Goal: Information Seeking & Learning: Learn about a topic

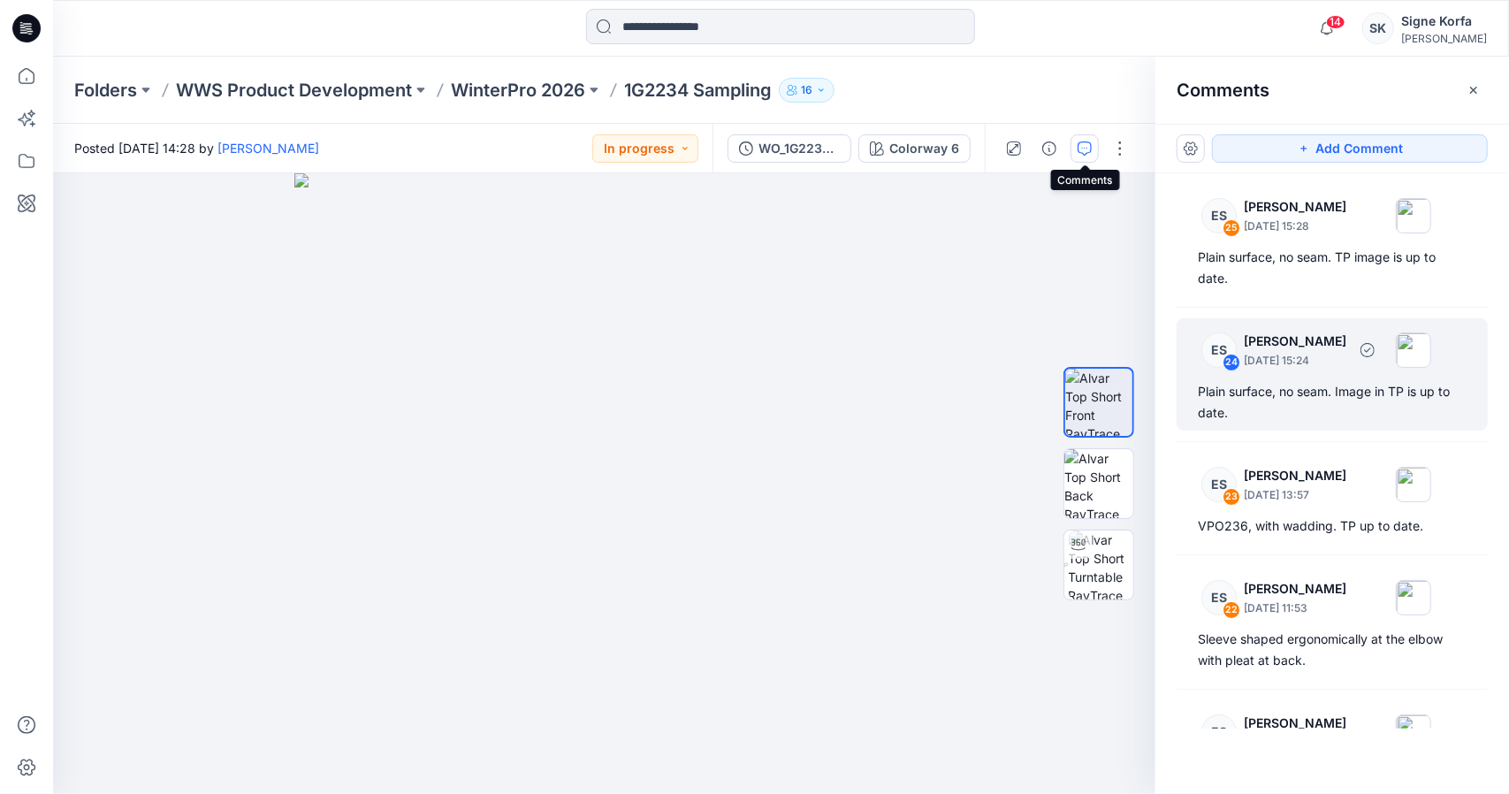
click at [1375, 400] on div "Plain surface, no seam. Image in TP is up to date." at bounding box center [1332, 402] width 269 height 42
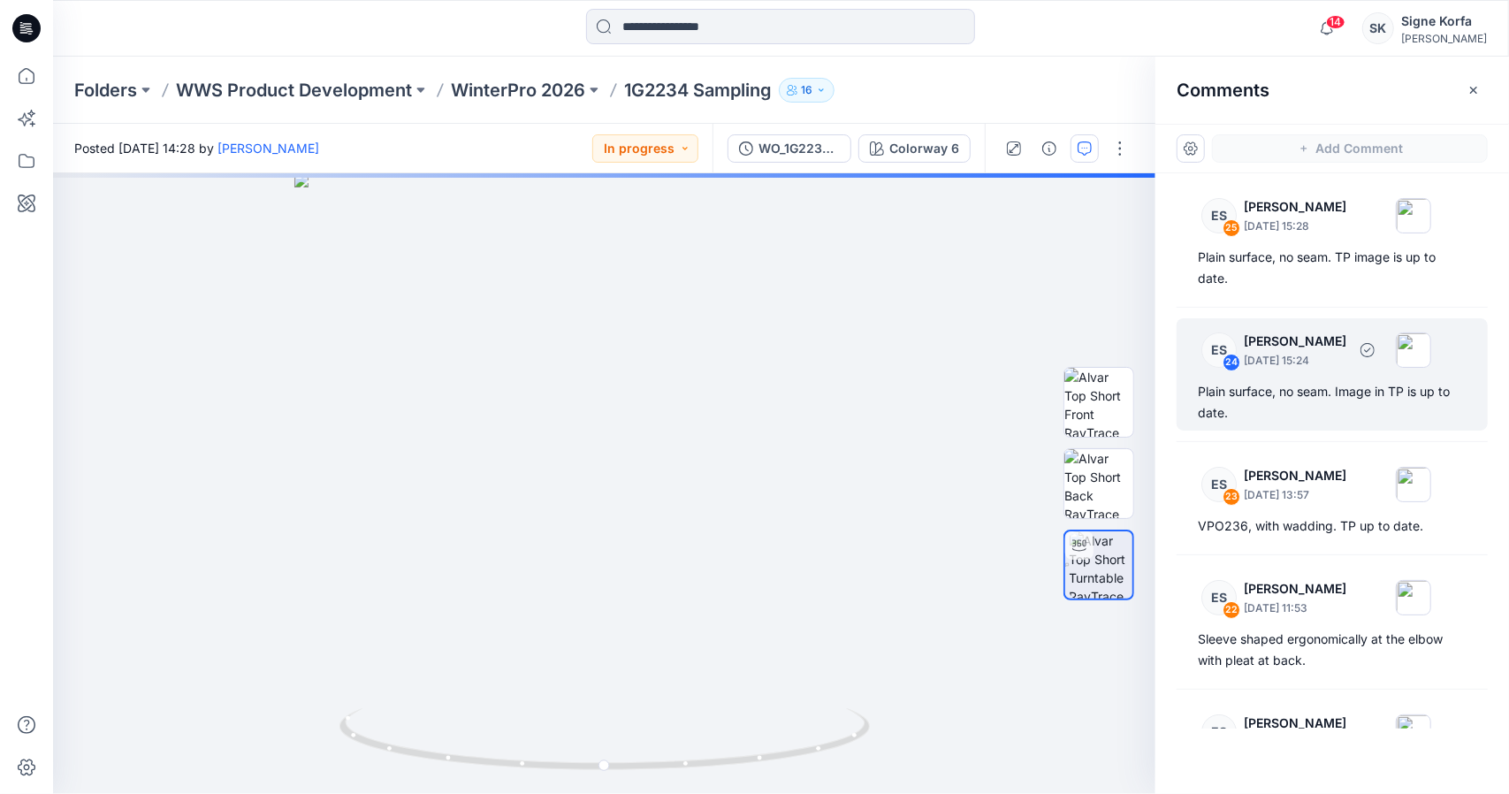
click at [1363, 387] on div "Plain surface, no seam. Image in TP is up to date." at bounding box center [1332, 402] width 269 height 42
click at [1238, 361] on div "24" at bounding box center [1232, 363] width 18 height 18
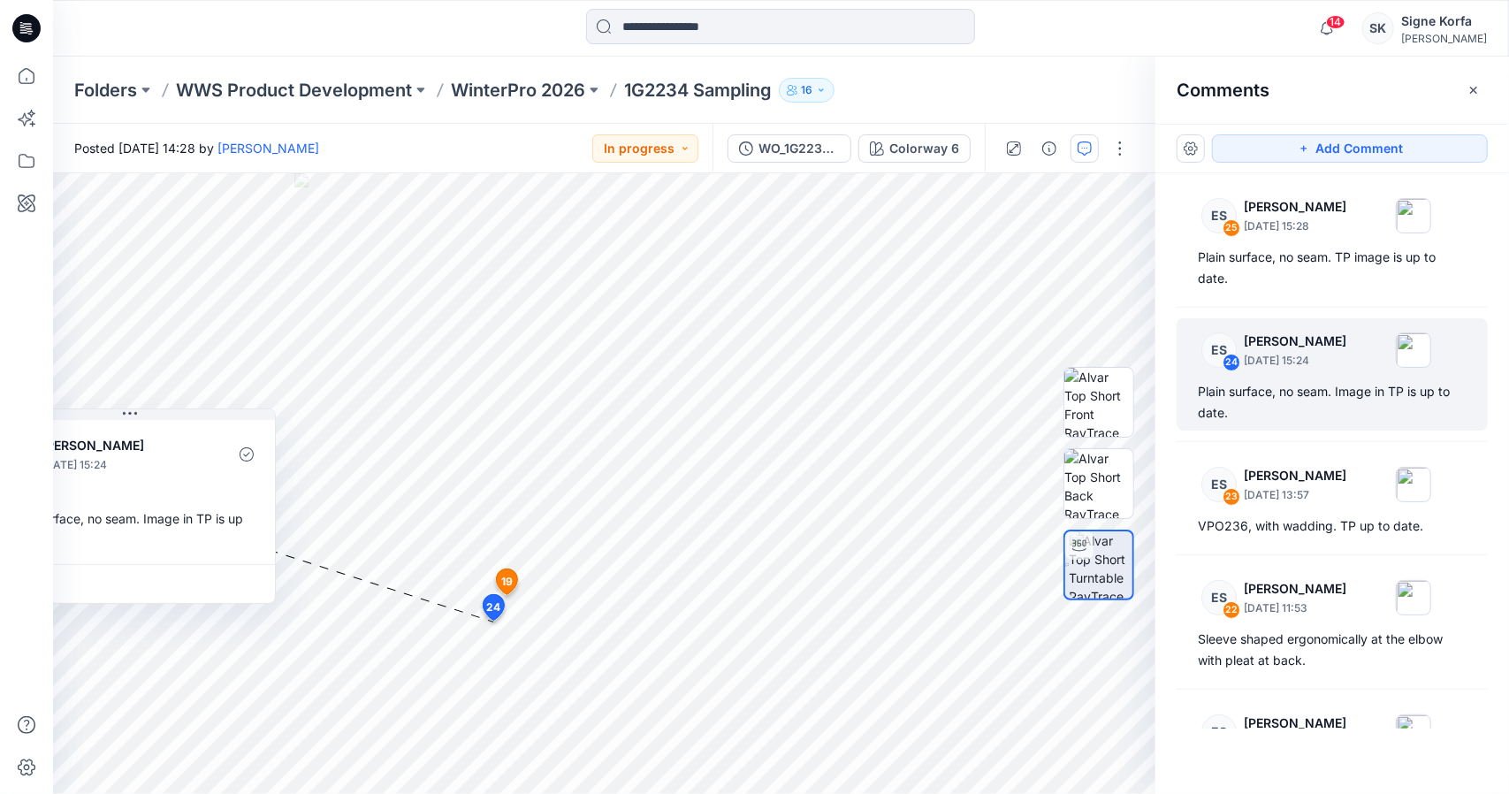
click at [1289, 563] on div "ES 25 [PERSON_NAME] [DATE] 15:28 Plain surface, no seam. TP image is up to date…" at bounding box center [1332, 450] width 354 height 555
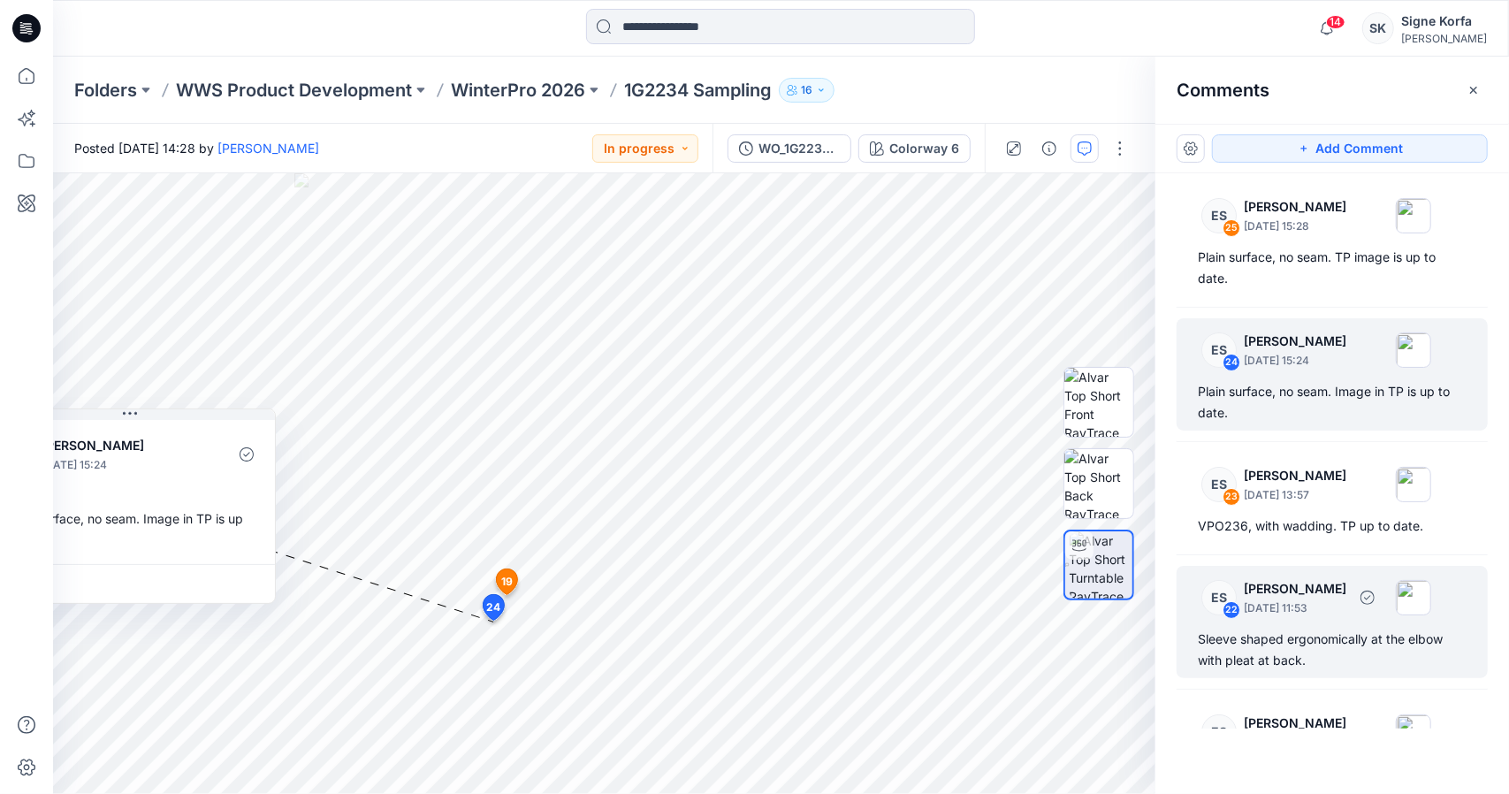
click at [1299, 602] on p "[DATE] 11:53" at bounding box center [1295, 608] width 103 height 18
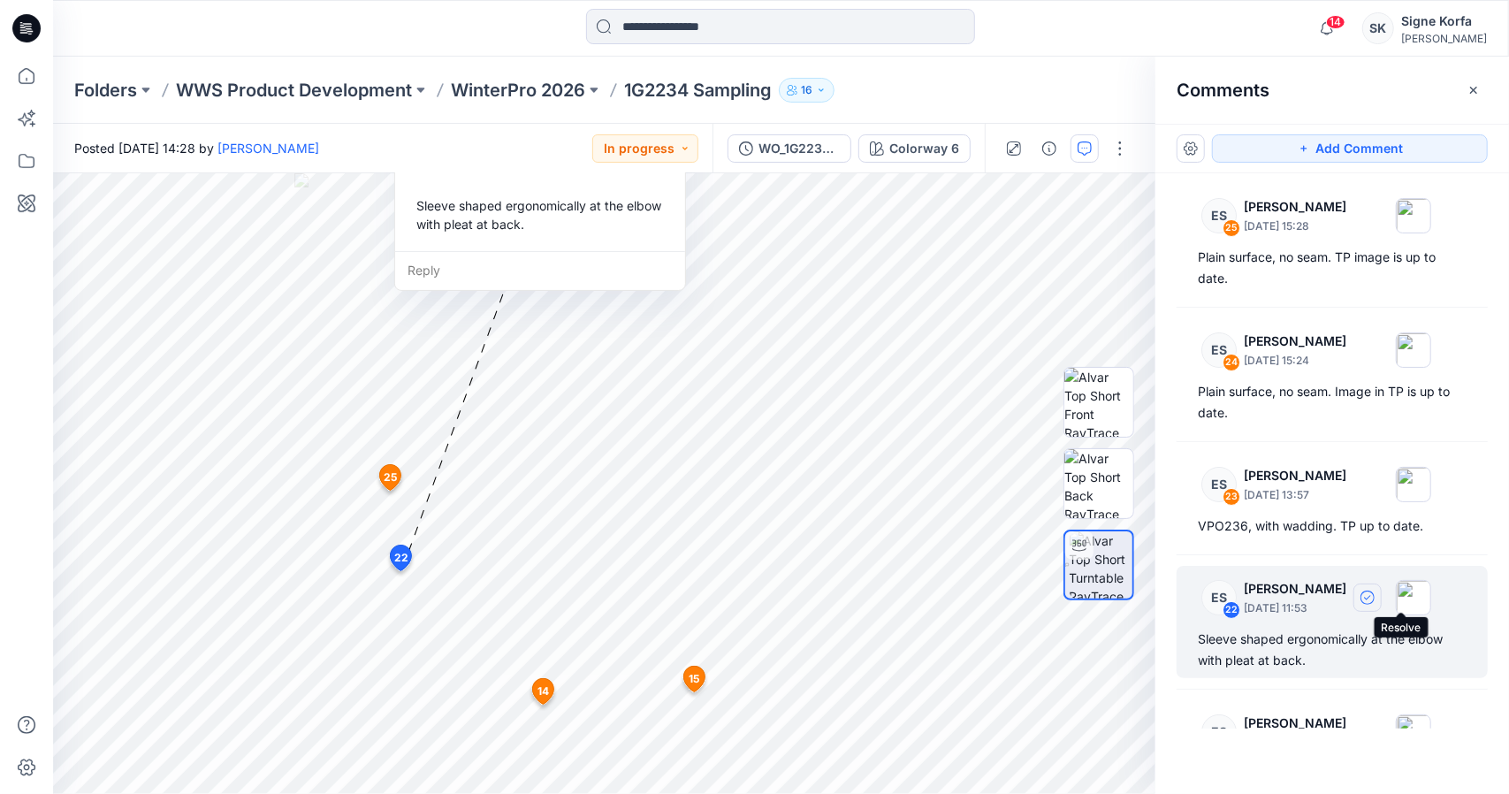
click at [1375, 593] on icon "button" at bounding box center [1367, 597] width 14 height 14
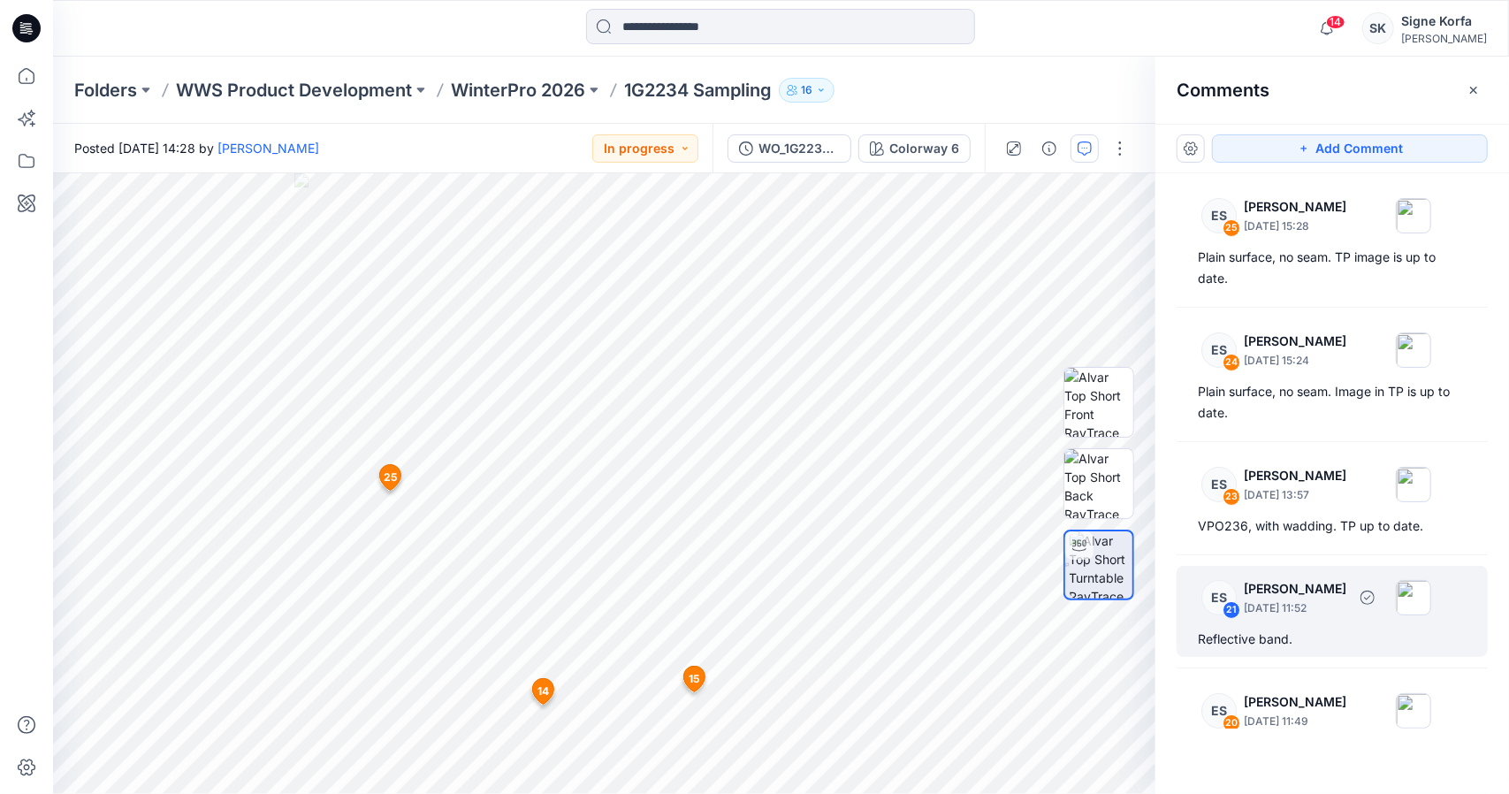
click at [1315, 634] on div "Reflective band." at bounding box center [1332, 638] width 269 height 21
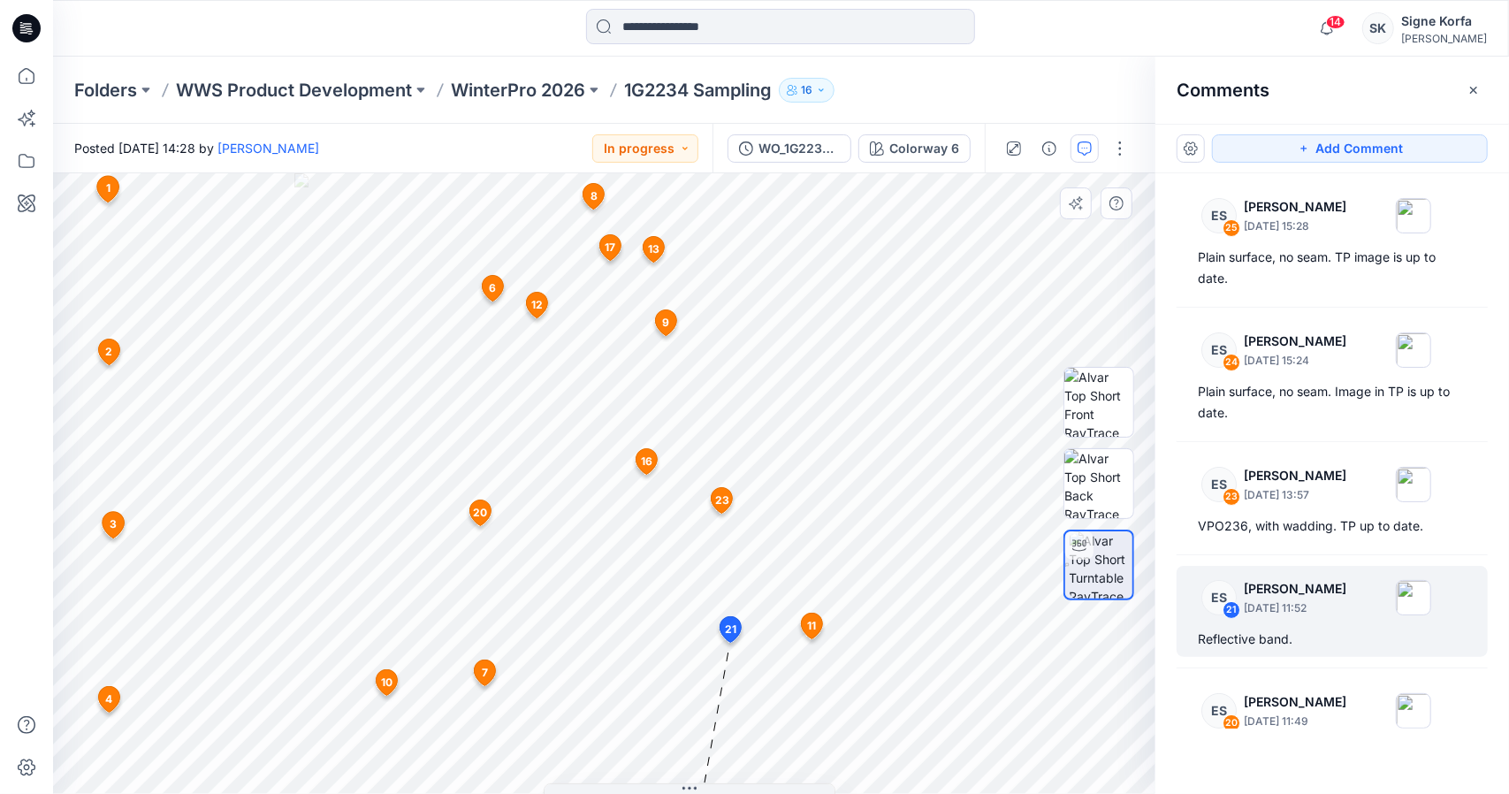
click at [807, 626] on span "11" at bounding box center [811, 626] width 9 height 16
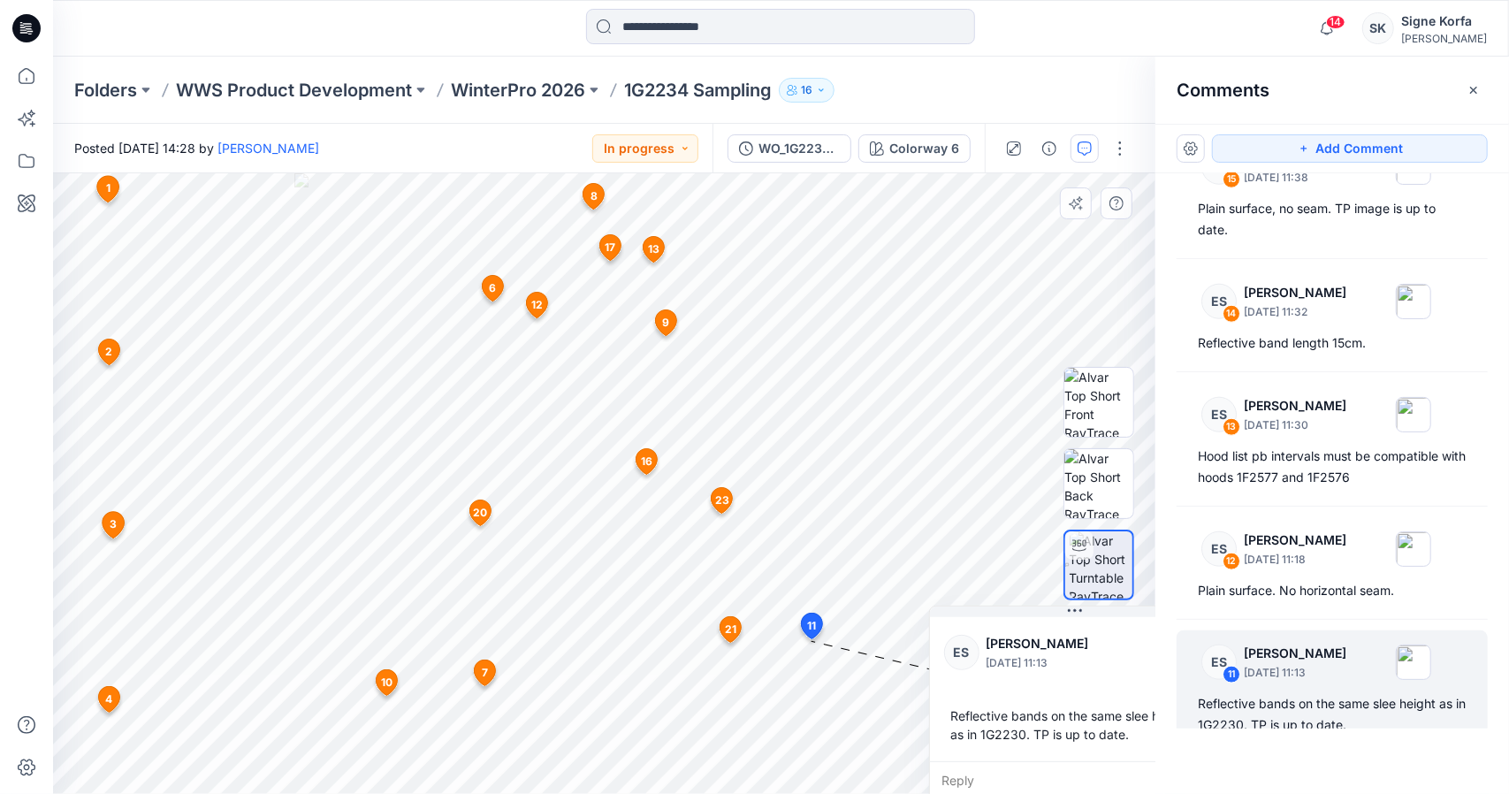
scroll to position [1204, 0]
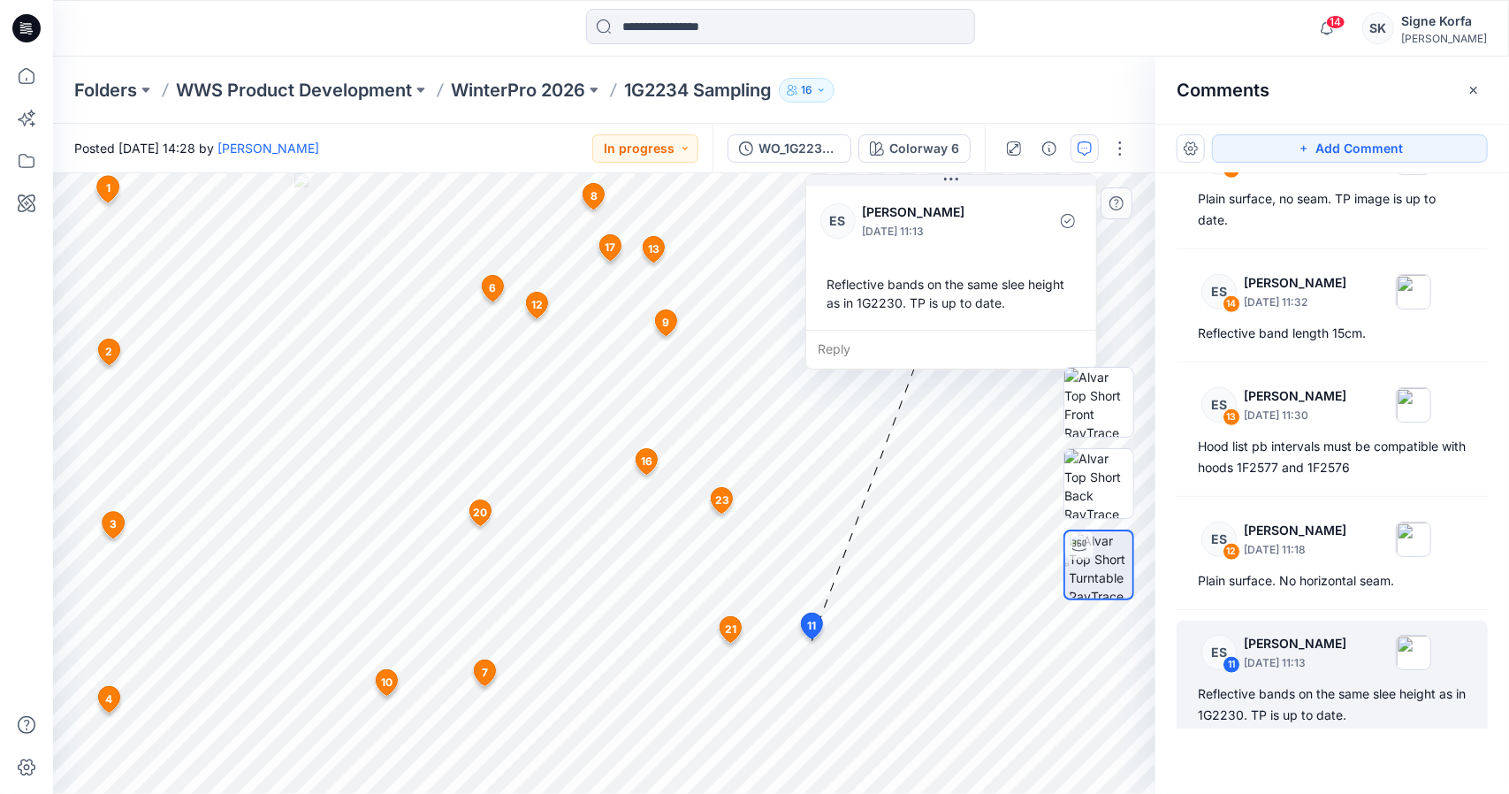
drag, startPoint x: 976, startPoint y: 644, endPoint x: 852, endPoint y: 213, distance: 448.8
click at [852, 213] on div "ES" at bounding box center [837, 220] width 35 height 35
click at [1382, 646] on button "button" at bounding box center [1367, 652] width 28 height 28
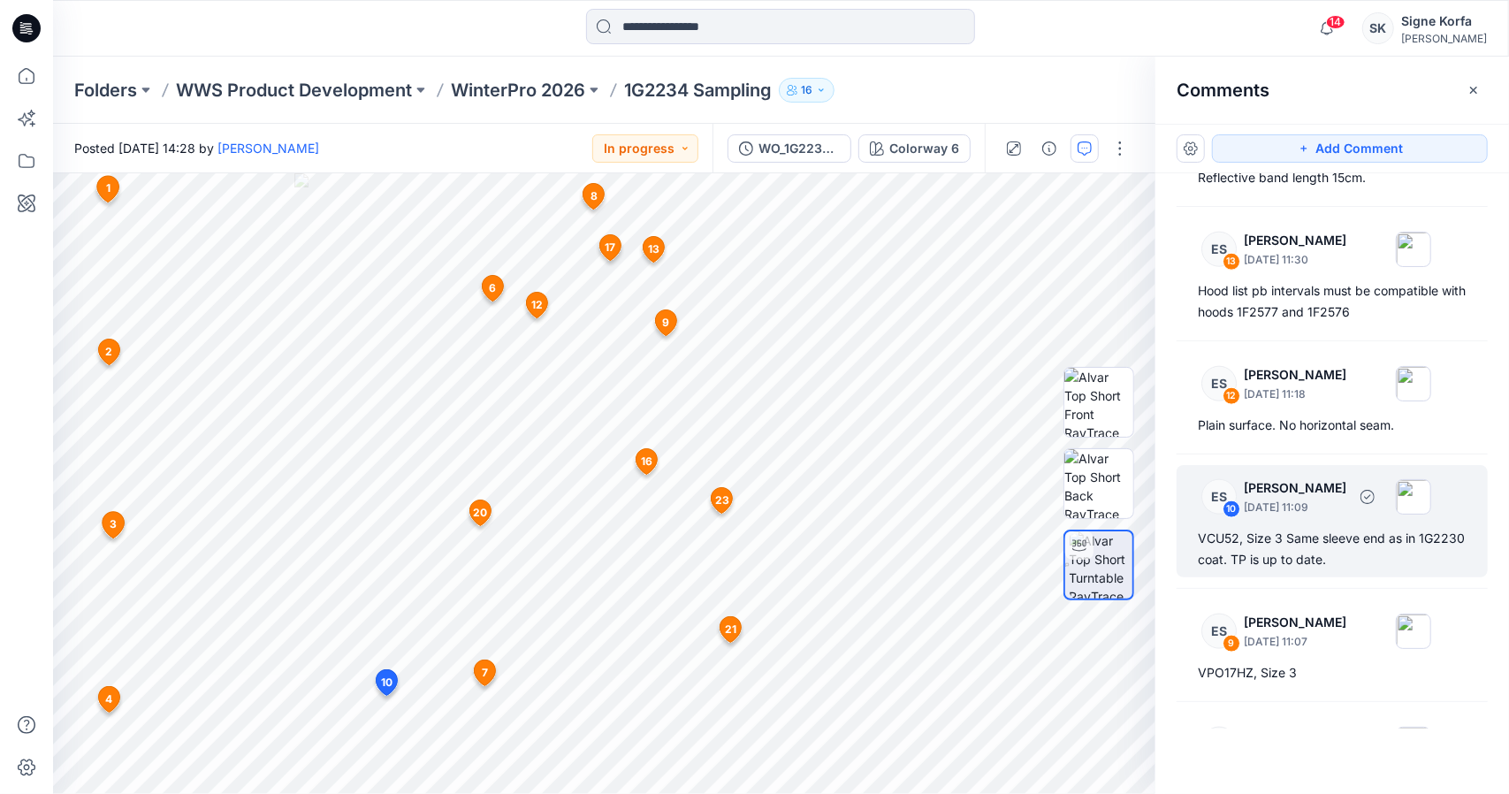
scroll to position [1381, 0]
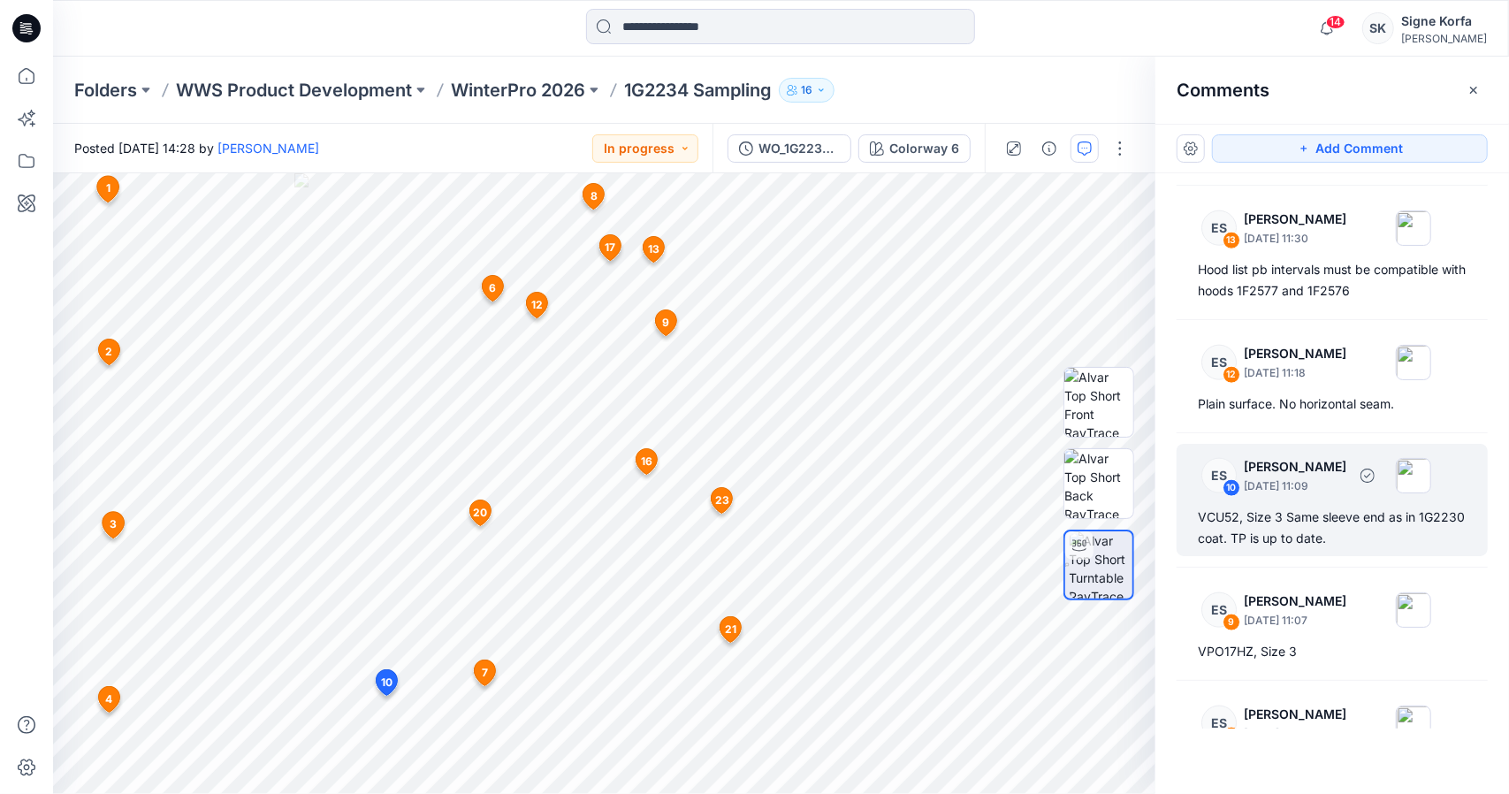
click at [1300, 526] on div "VCU52, Size 3 Same sleeve end as in 1G2230 coat. TP is up to date." at bounding box center [1332, 528] width 269 height 42
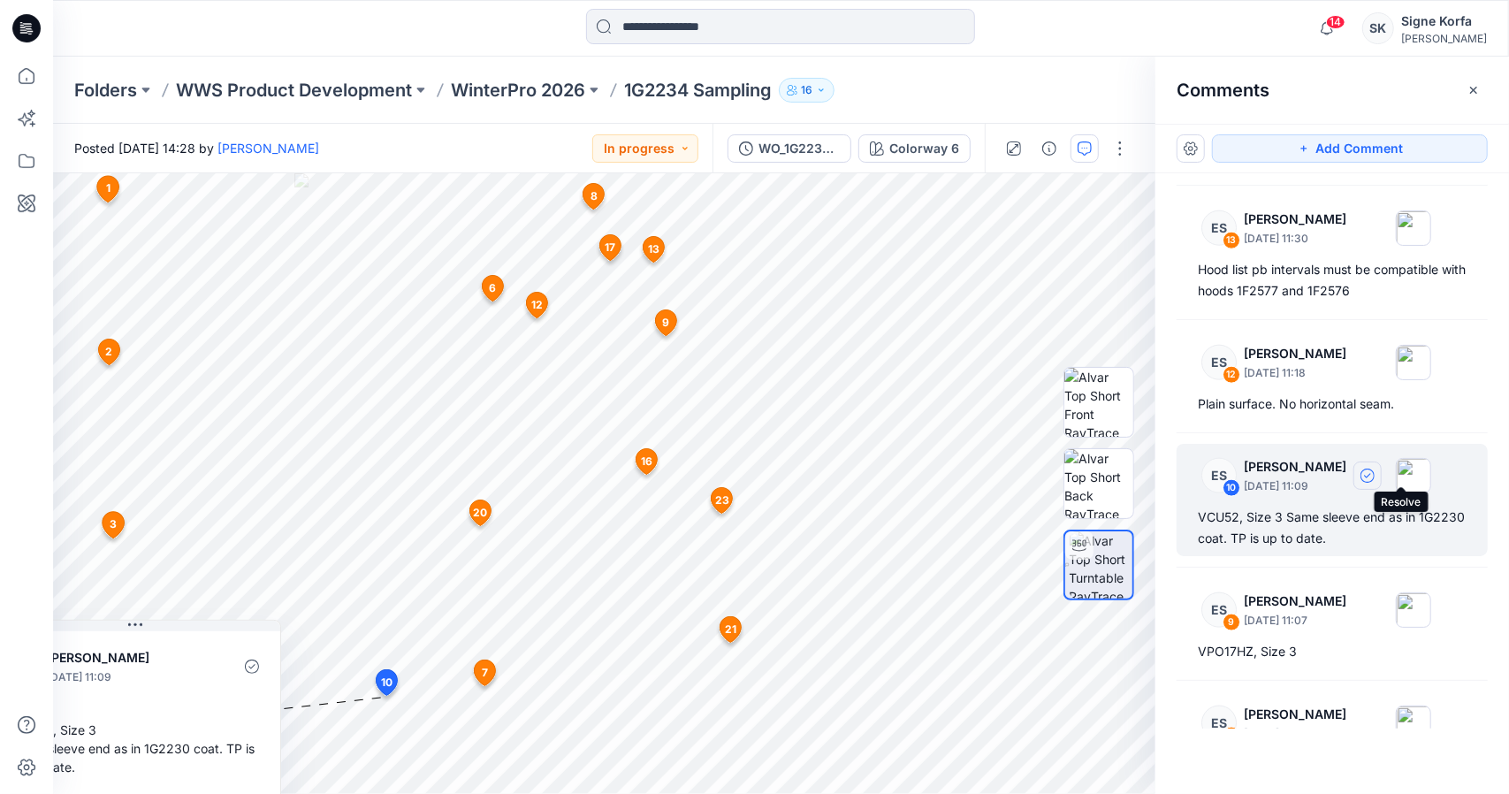
click at [1375, 469] on icon "button" at bounding box center [1367, 476] width 14 height 14
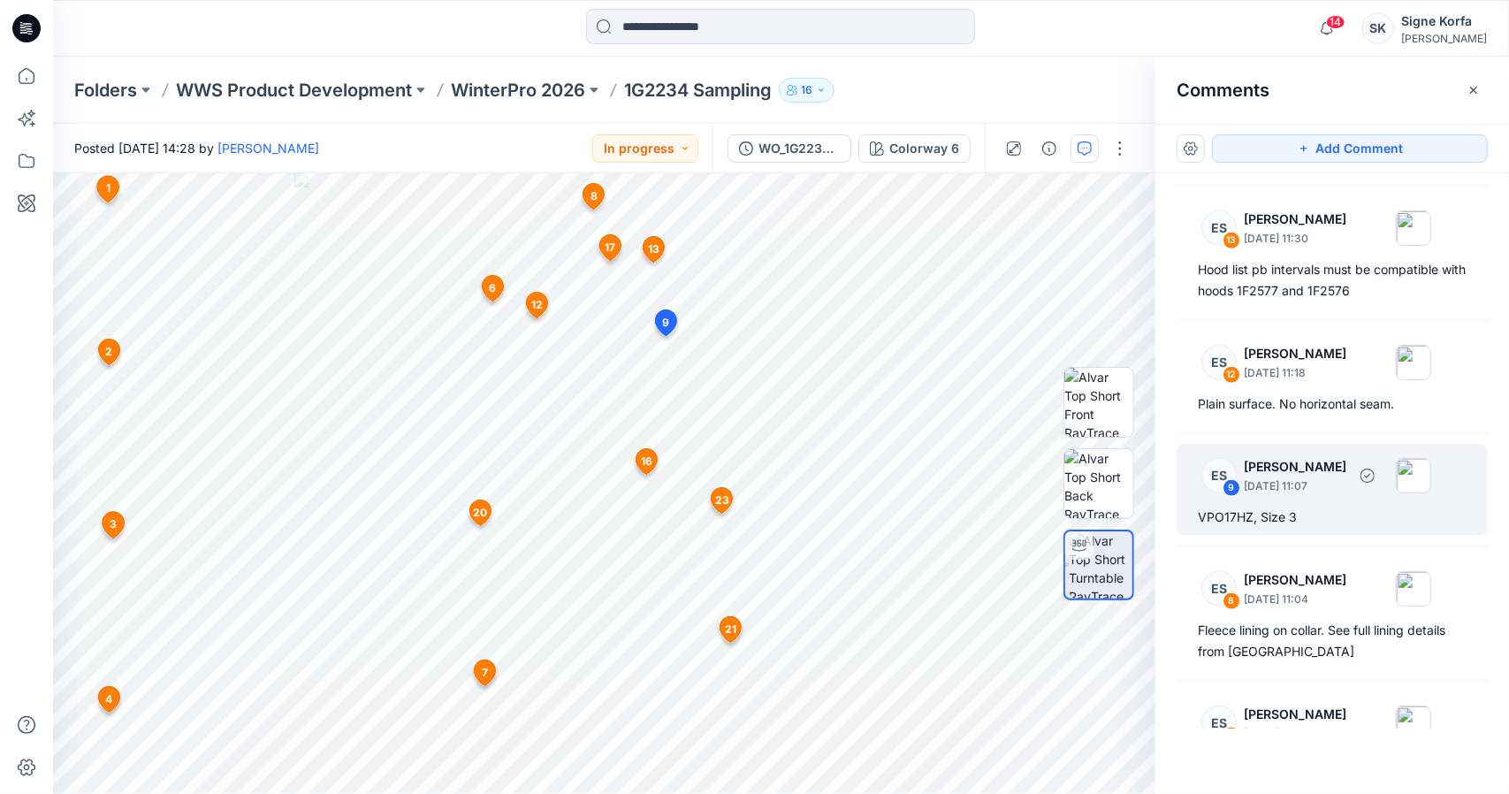
click at [1335, 507] on div "VPO17HZ, Size 3" at bounding box center [1332, 517] width 269 height 21
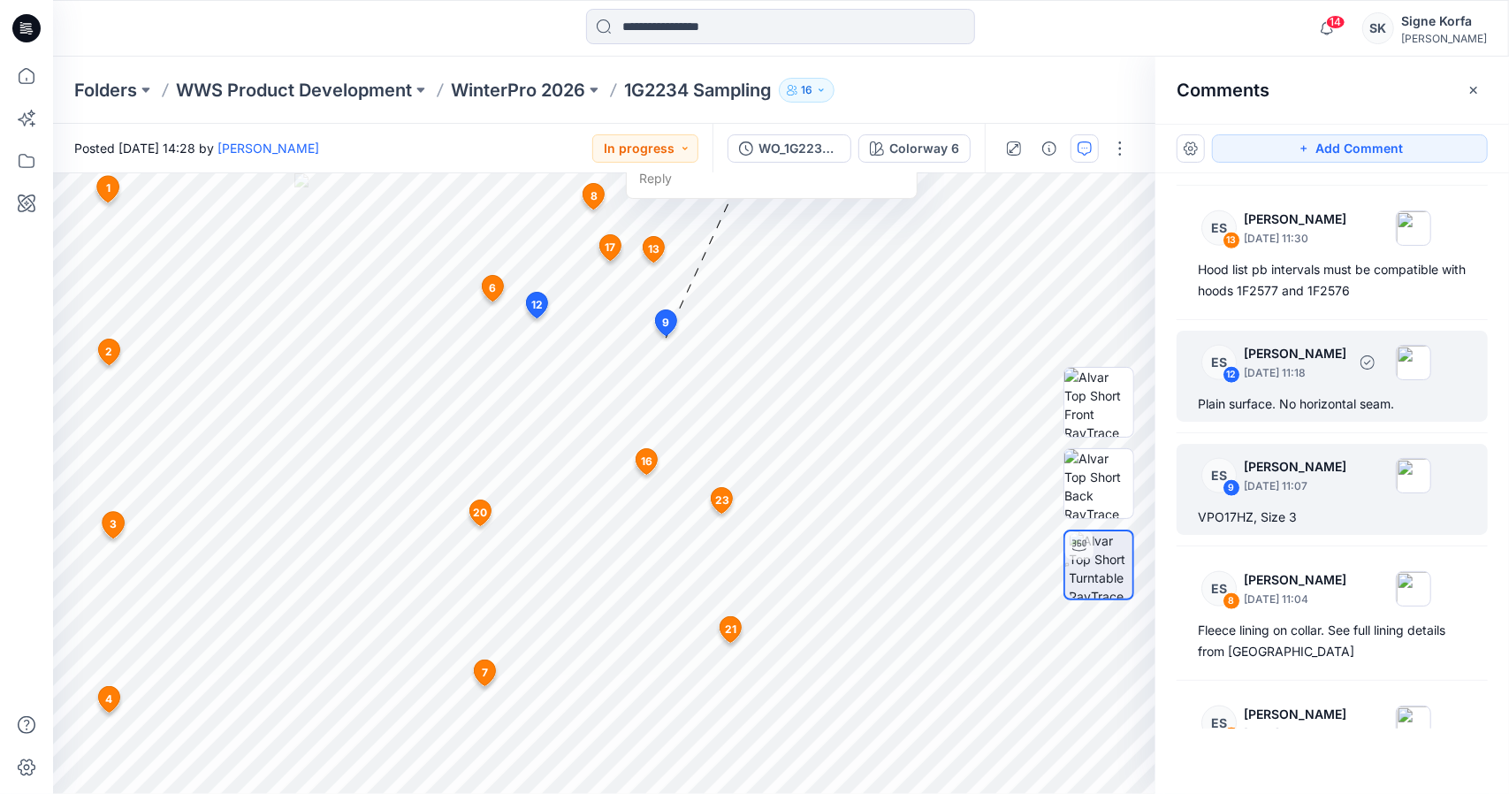
click at [1337, 393] on div "Plain surface. No horizontal seam." at bounding box center [1332, 403] width 269 height 21
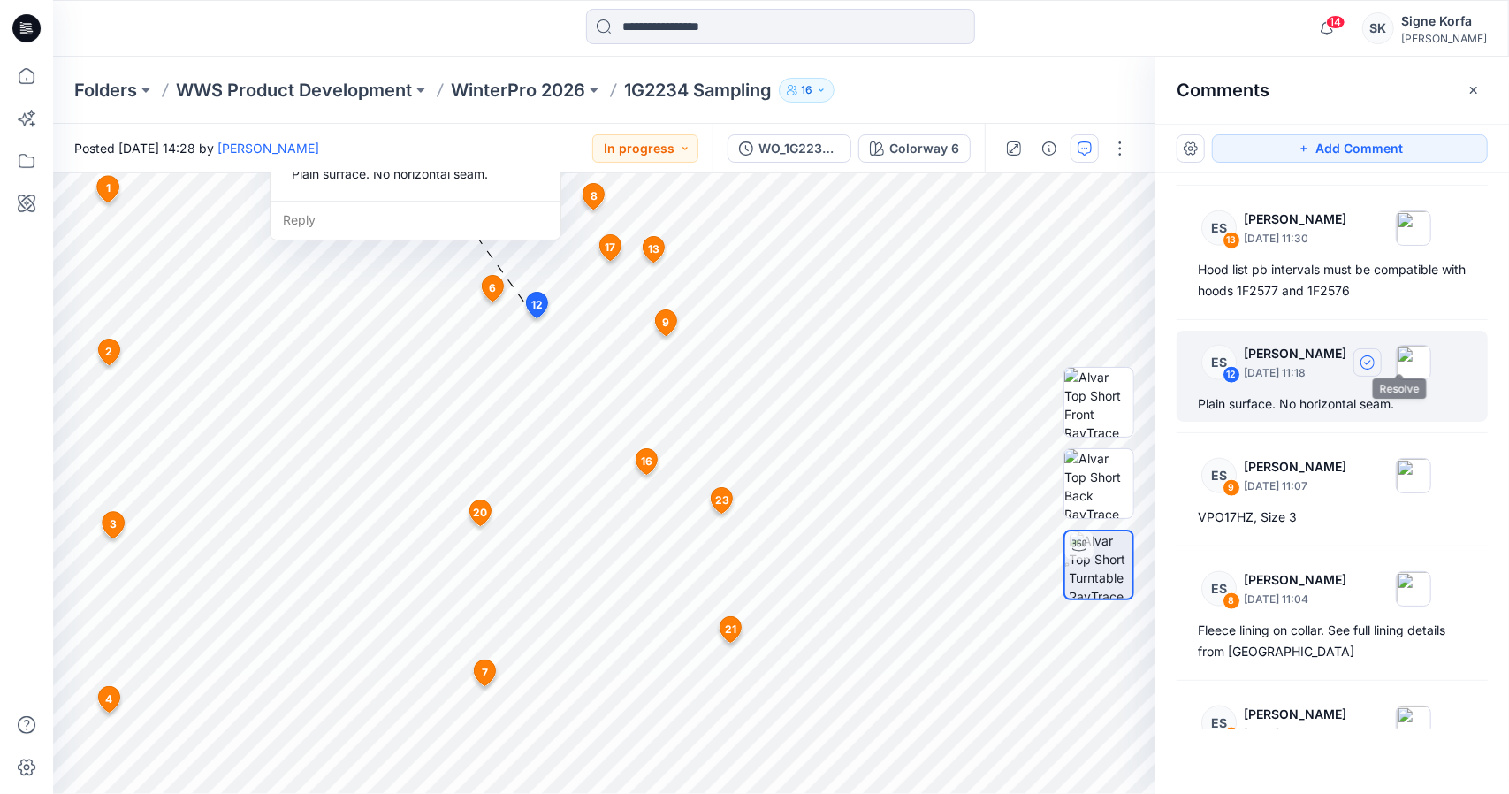
click at [1375, 362] on icon "button" at bounding box center [1367, 362] width 14 height 14
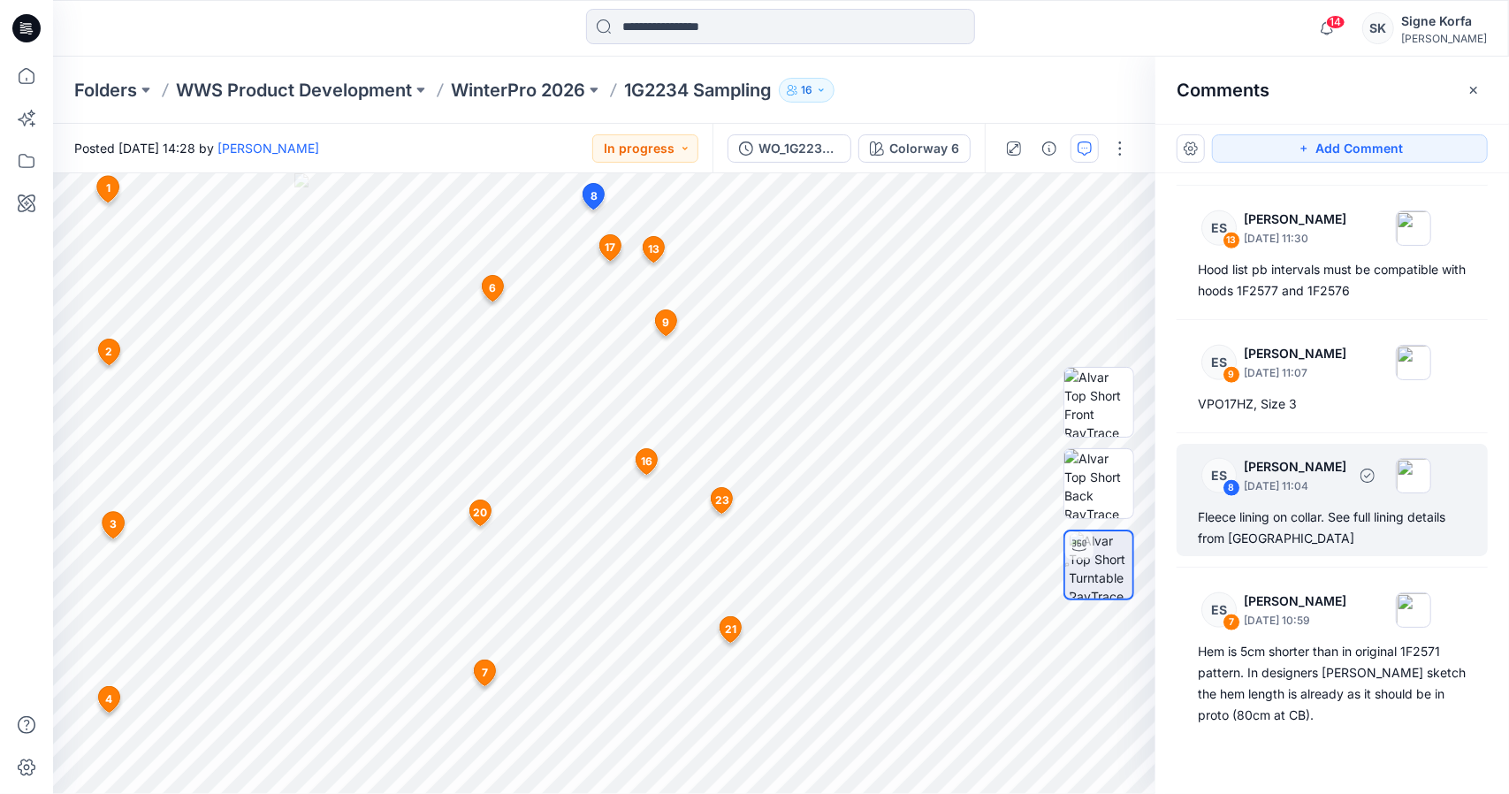
click at [1323, 512] on div "Fleece lining on collar. See full lining details from [GEOGRAPHIC_DATA]" at bounding box center [1332, 528] width 269 height 42
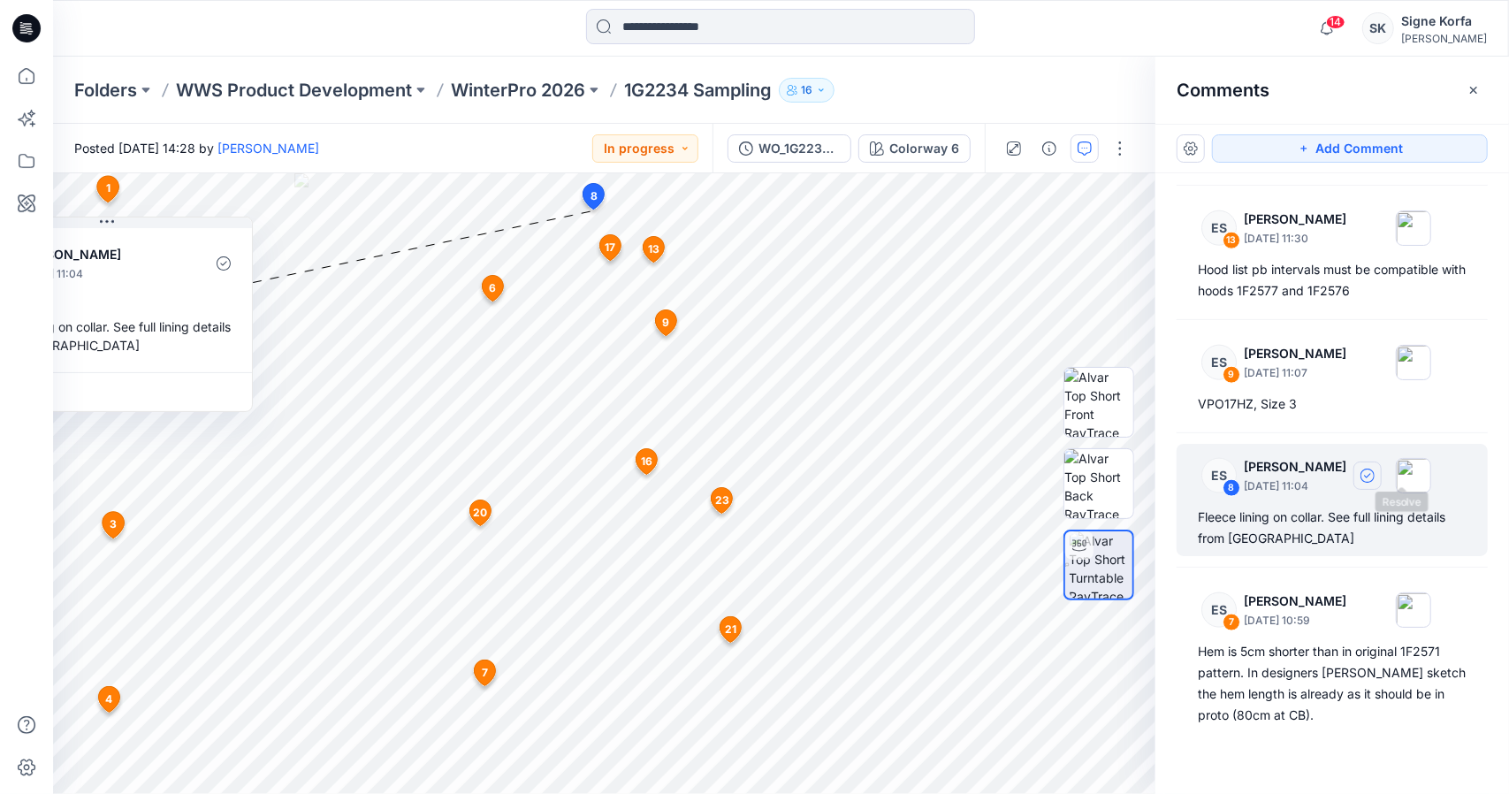
click at [1375, 476] on icon "button" at bounding box center [1367, 476] width 14 height 14
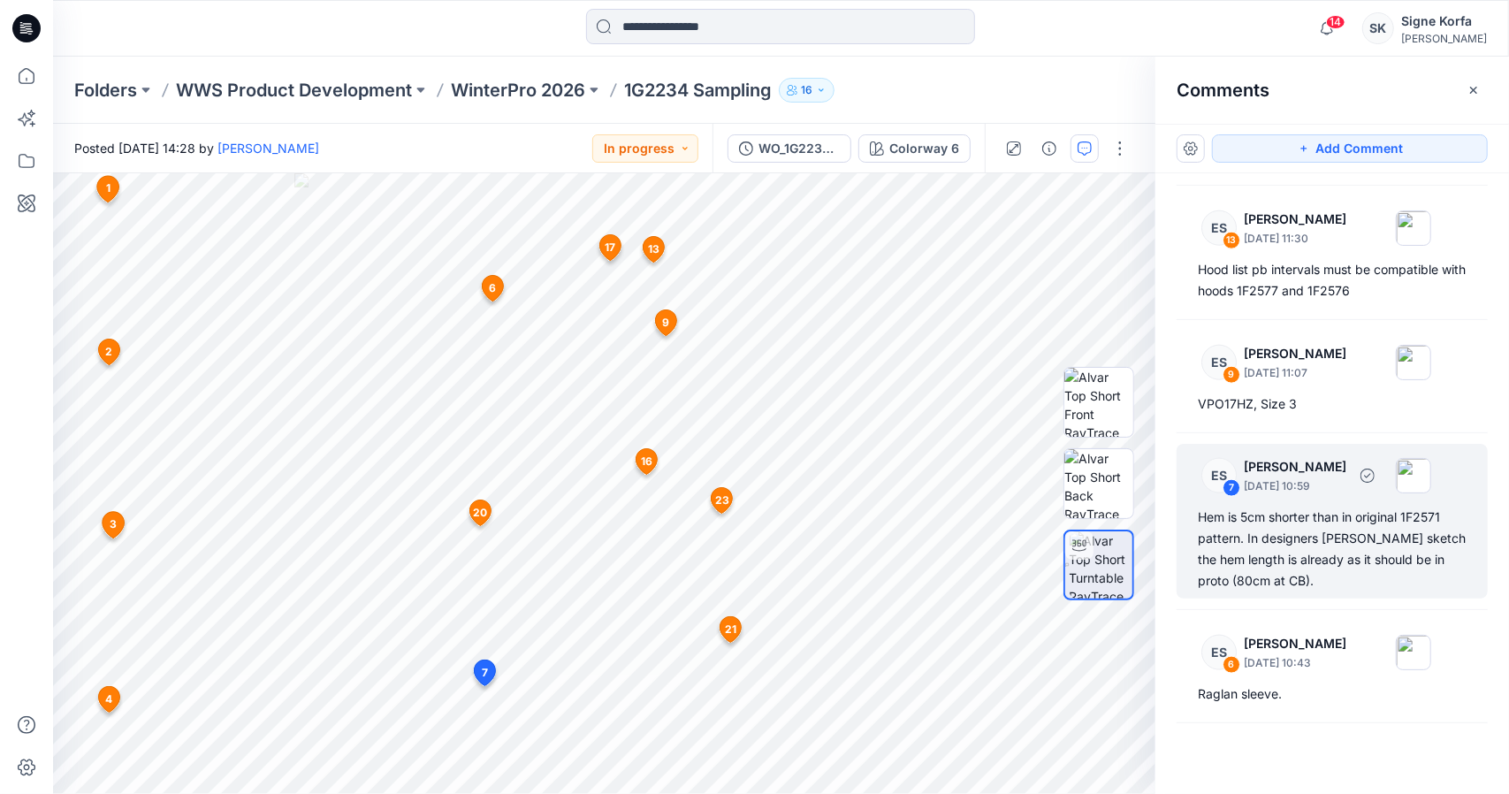
click at [1345, 537] on div "Hem is 5cm shorter than in original 1F2571 pattern. In designers [PERSON_NAME] …" at bounding box center [1332, 549] width 269 height 85
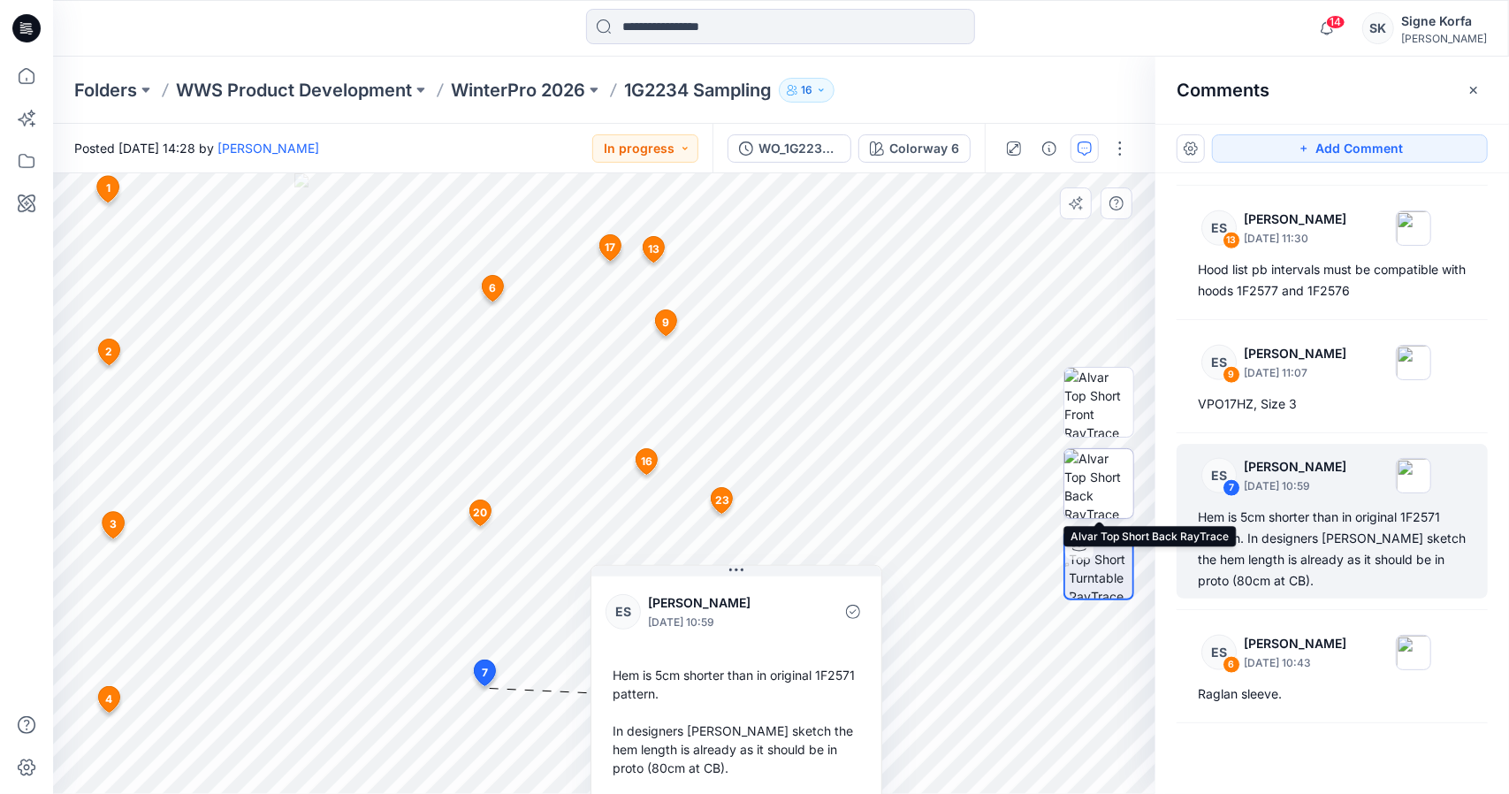
click at [1101, 497] on img at bounding box center [1098, 483] width 69 height 69
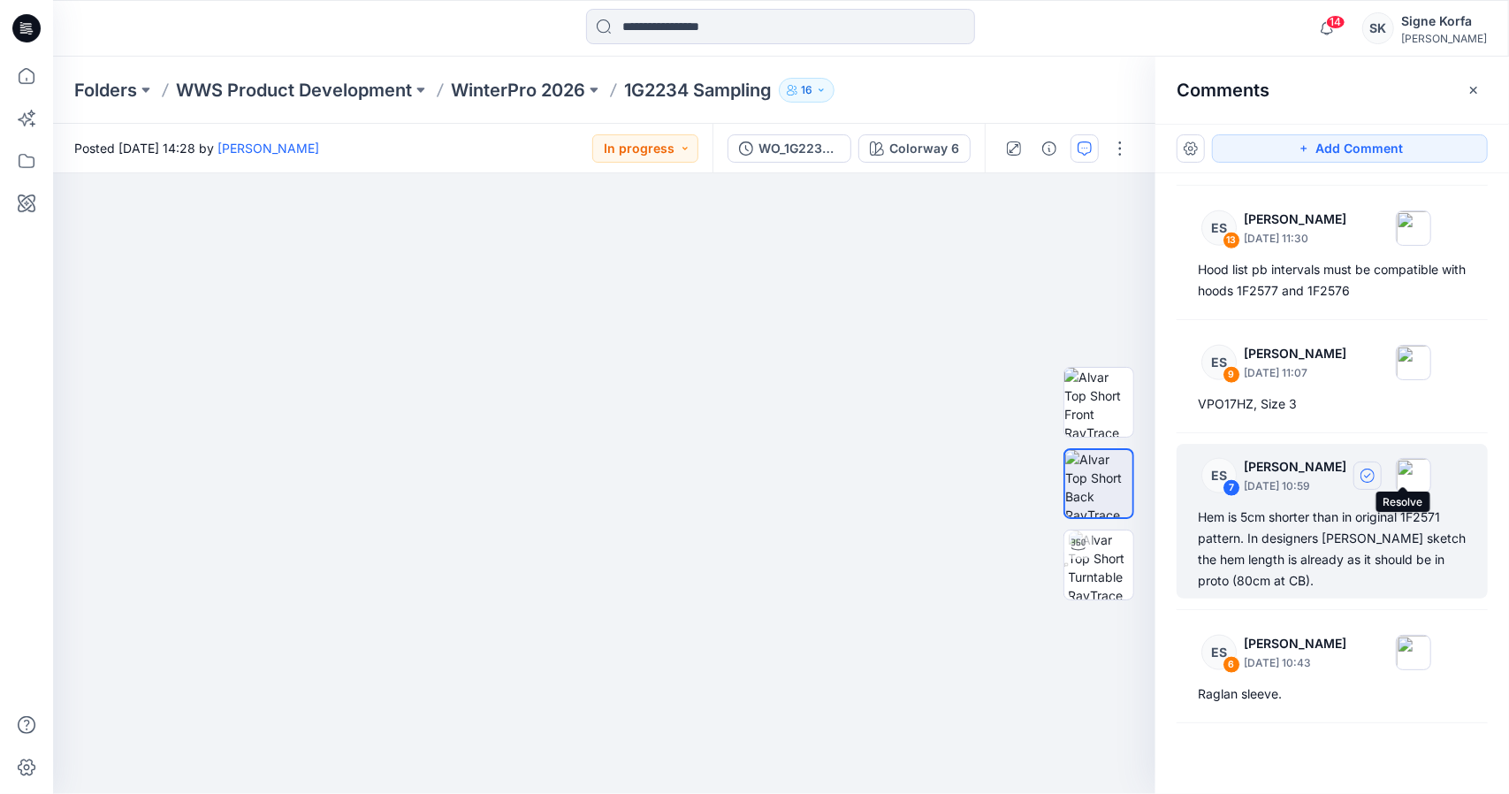
click at [1382, 477] on button "button" at bounding box center [1367, 475] width 28 height 28
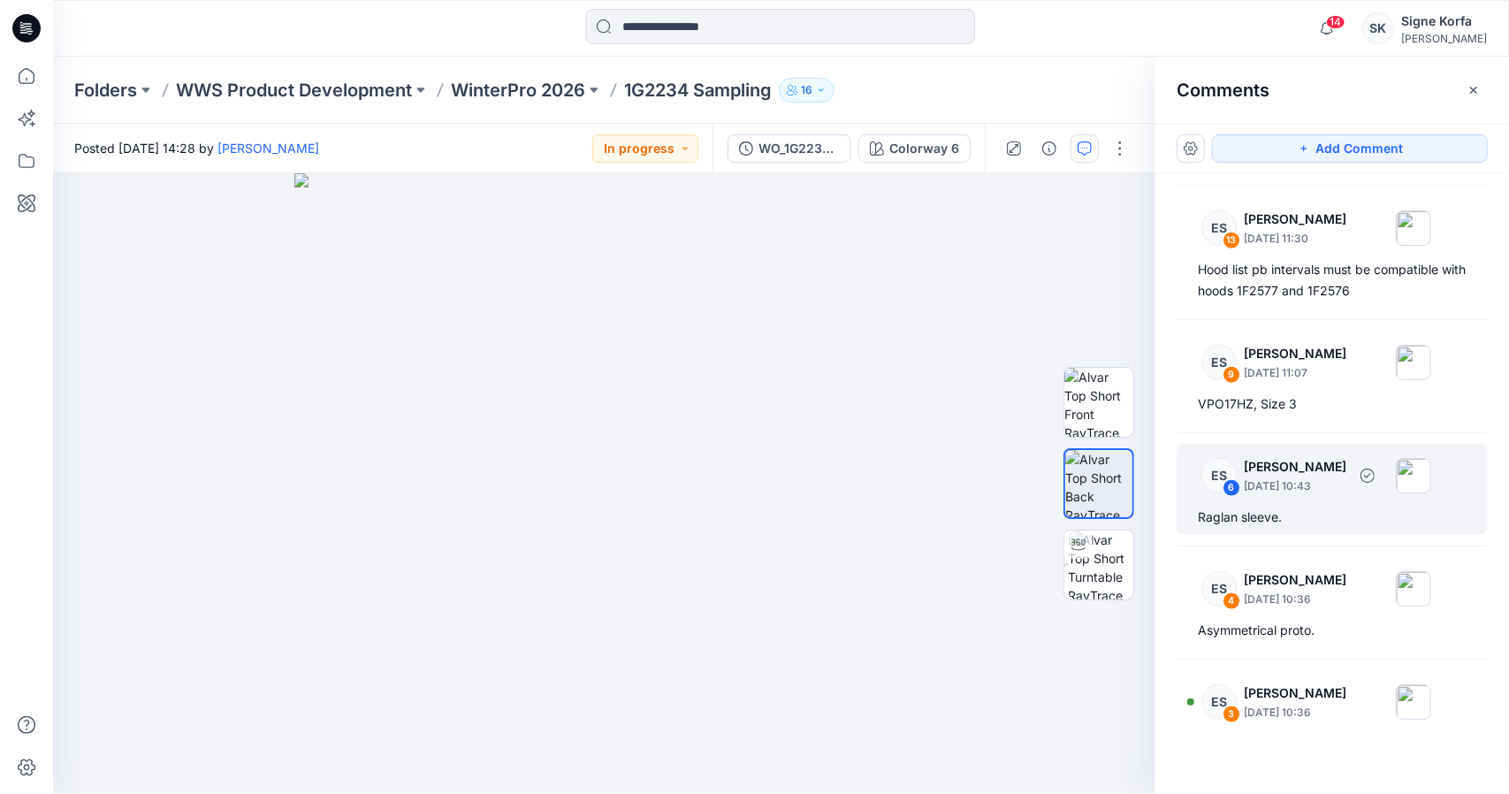
click at [1328, 507] on div "Raglan sleeve." at bounding box center [1332, 517] width 269 height 21
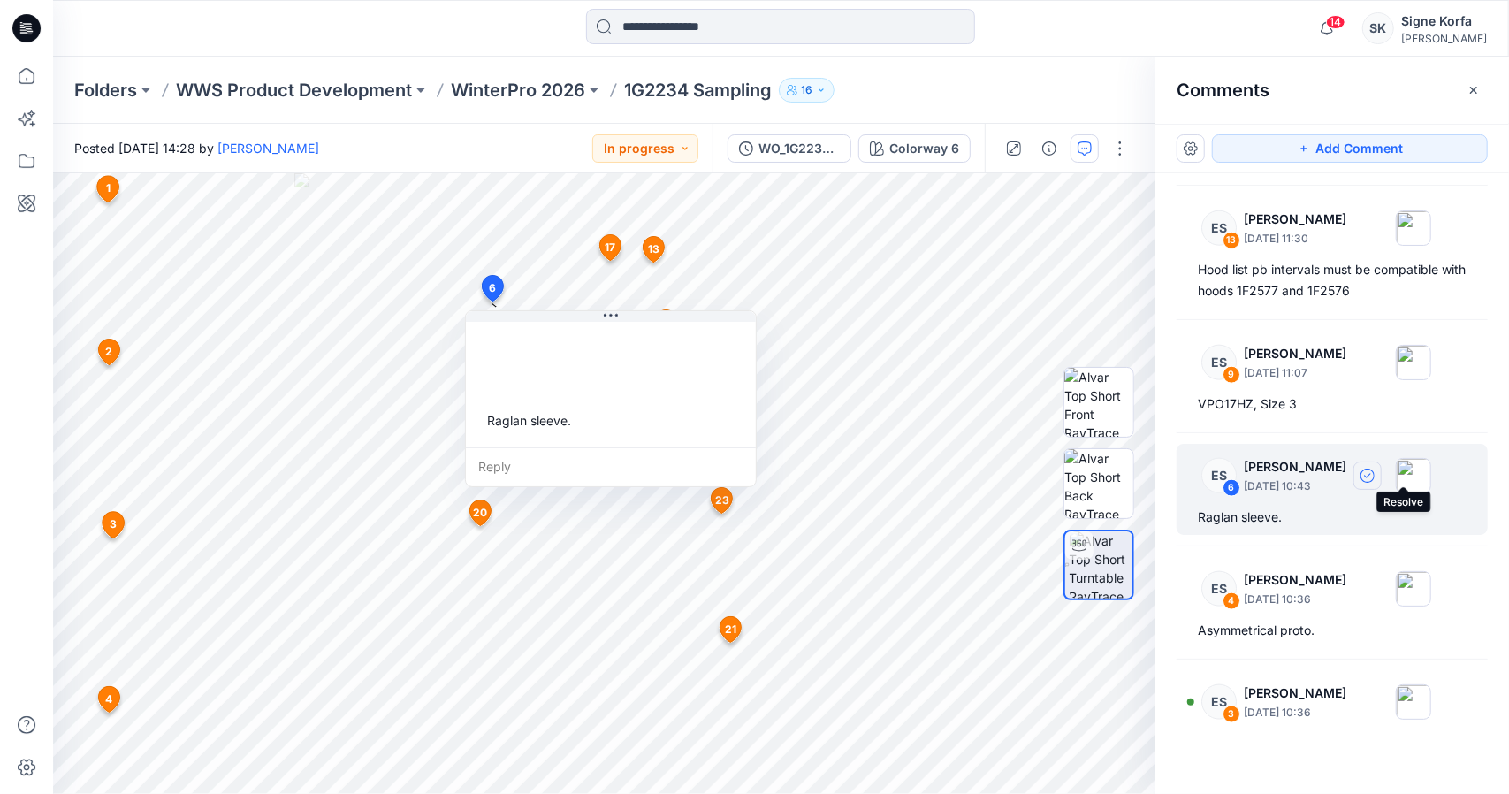
click at [1375, 469] on icon "button" at bounding box center [1367, 476] width 14 height 14
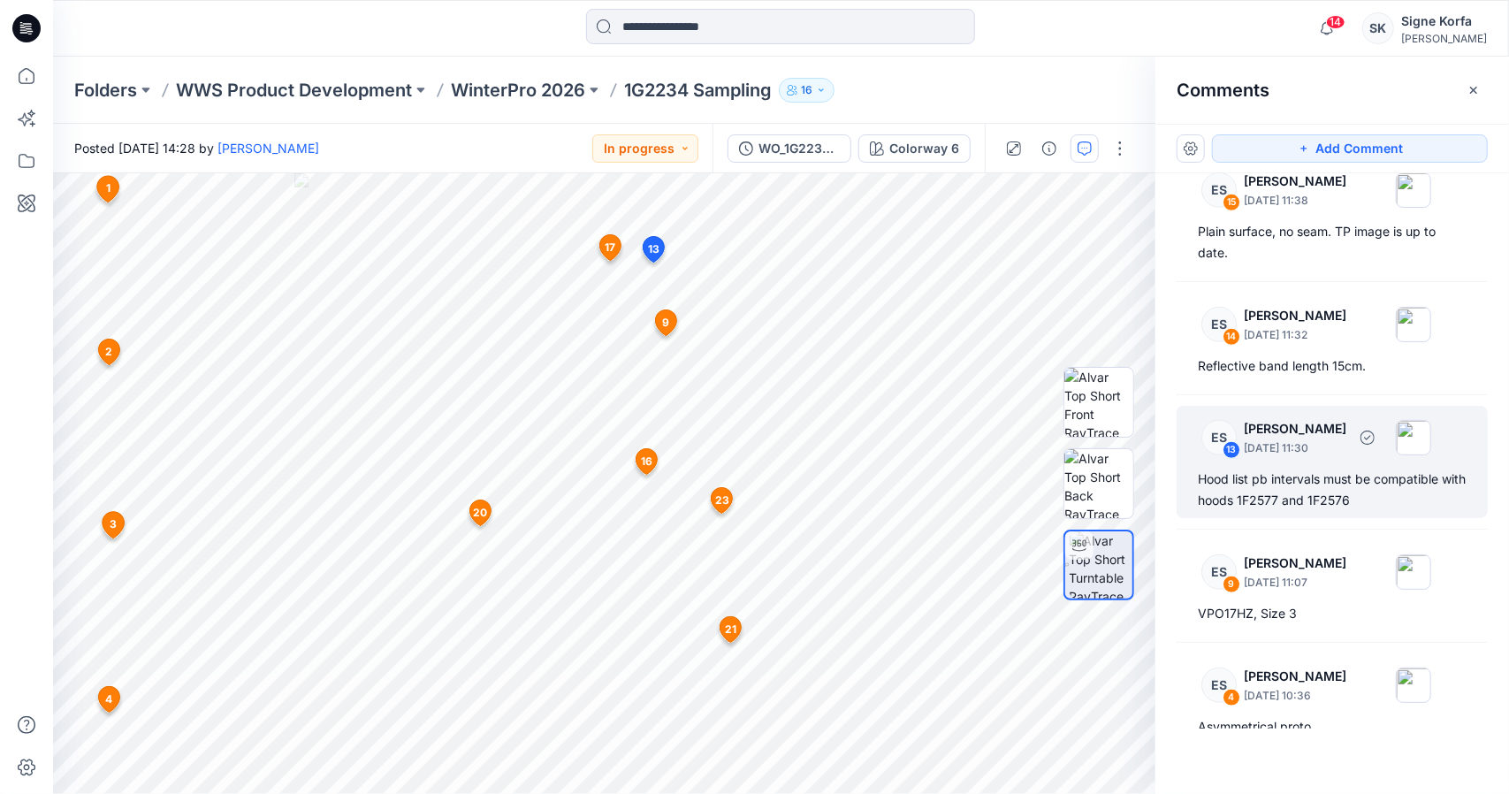
scroll to position [1108, 0]
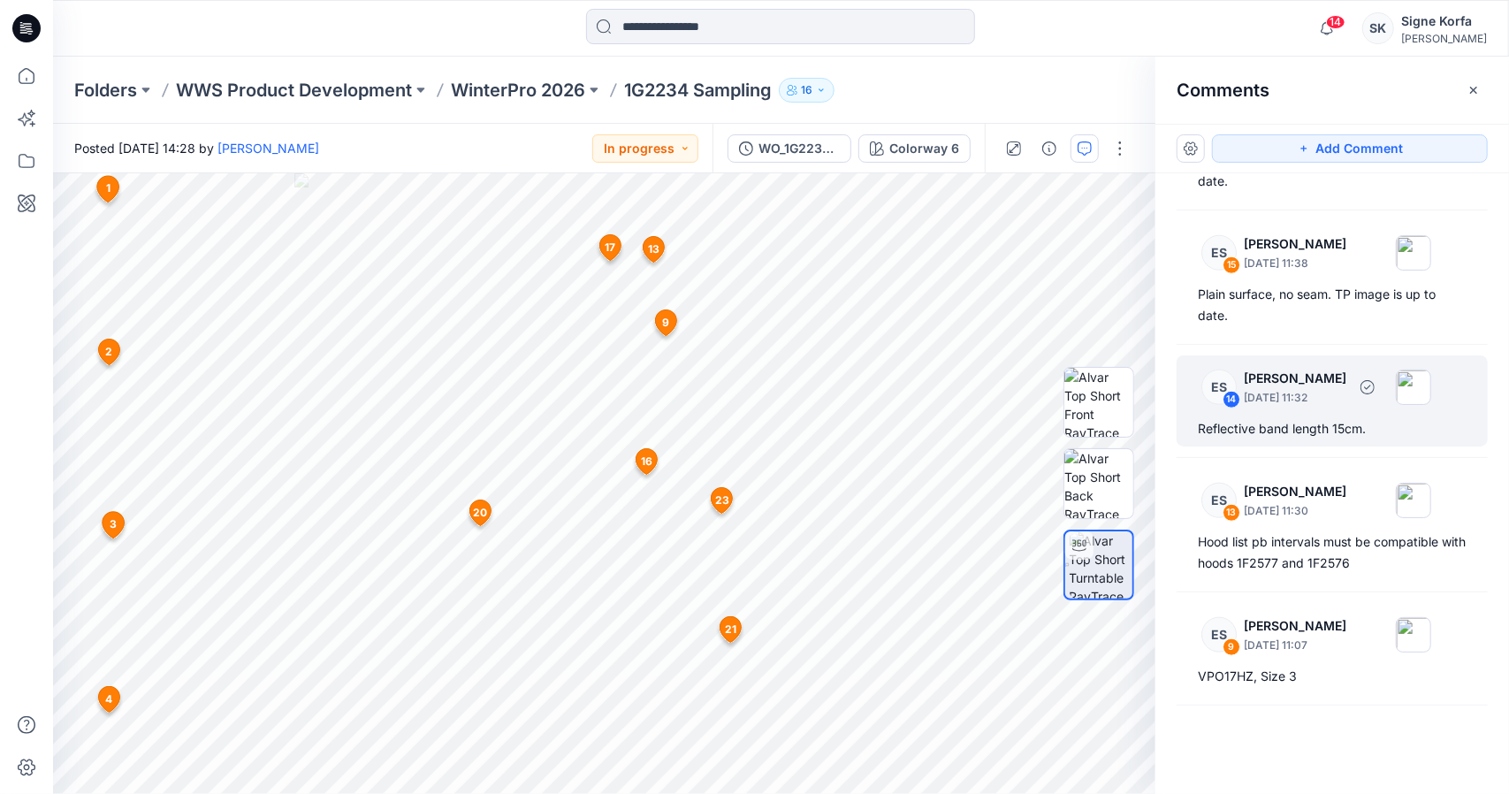
click at [1418, 418] on div "Reflective band length 15cm." at bounding box center [1332, 428] width 269 height 21
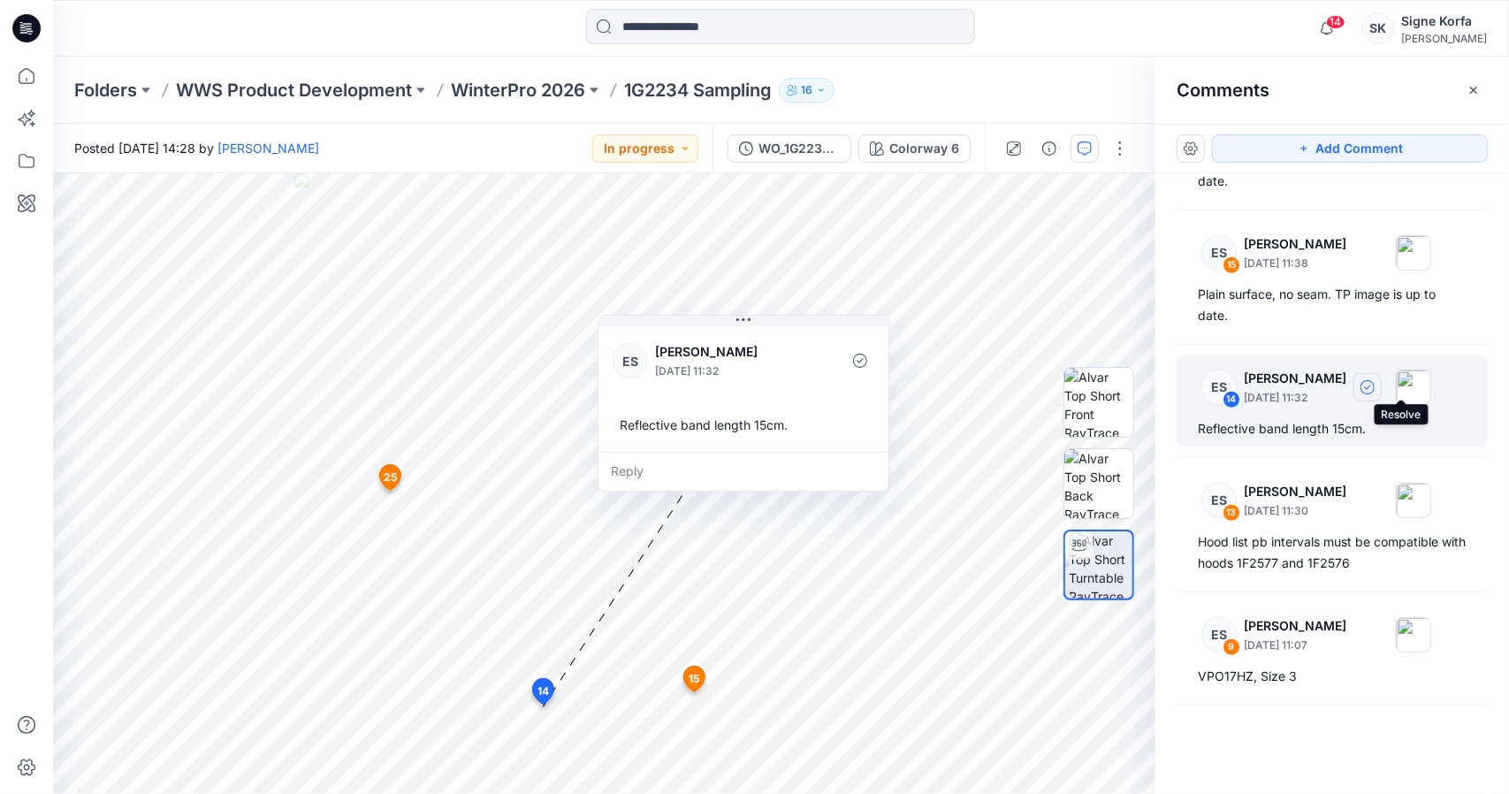
click at [1382, 383] on button "button" at bounding box center [1367, 387] width 28 height 28
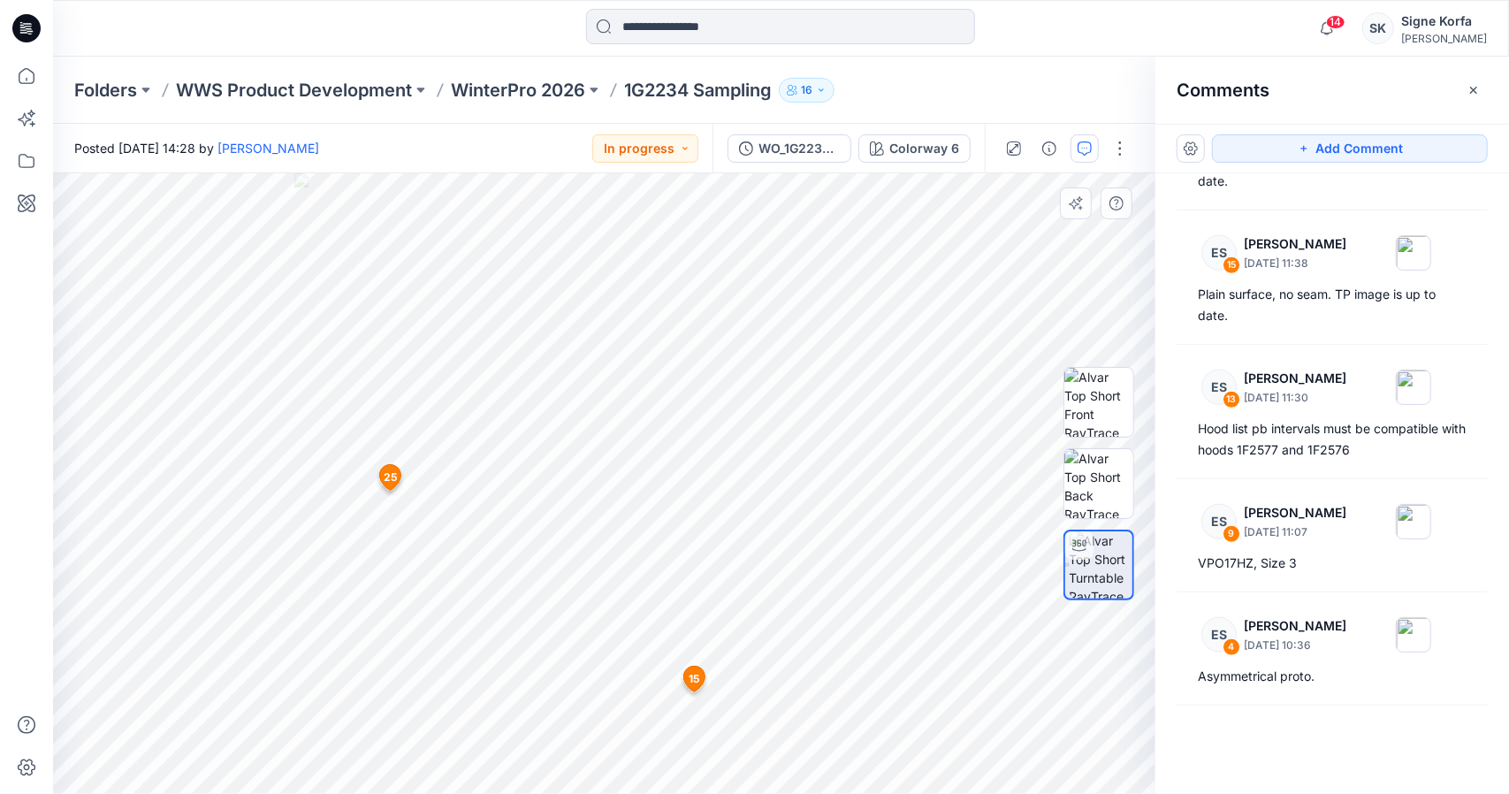
click at [682, 620] on div "26 15 ES [PERSON_NAME] [DATE] 11:38 Plain surface, no seam. TP image is up to d…" at bounding box center [604, 483] width 1102 height 621
drag, startPoint x: 594, startPoint y: 669, endPoint x: 739, endPoint y: 667, distance: 145.0
click at [753, 662] on div at bounding box center [604, 483] width 1102 height 621
drag, startPoint x: 590, startPoint y: 689, endPoint x: 628, endPoint y: 655, distance: 50.1
click at [628, 655] on div at bounding box center [604, 483] width 1102 height 621
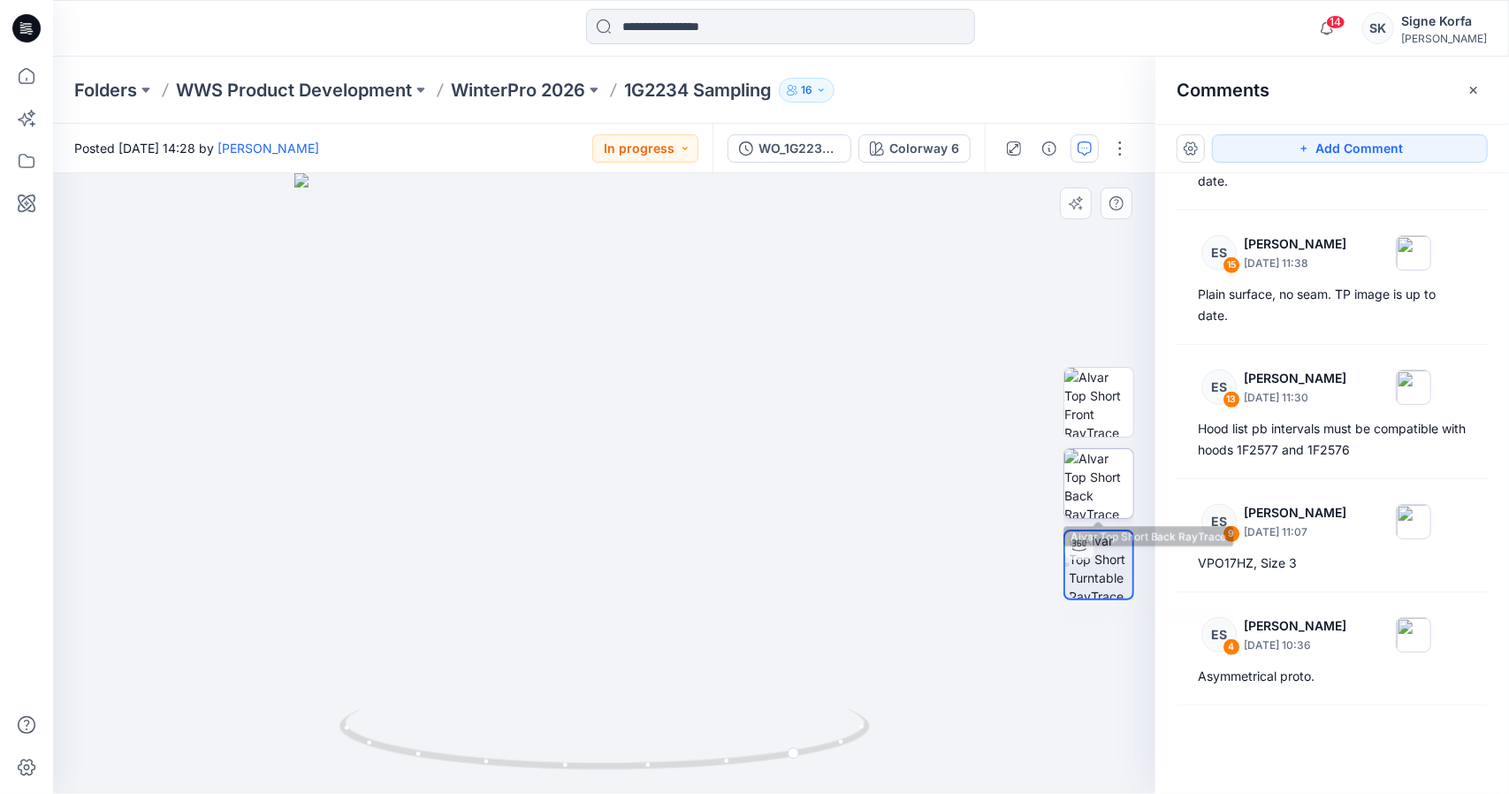
click at [1100, 498] on img at bounding box center [1098, 483] width 69 height 69
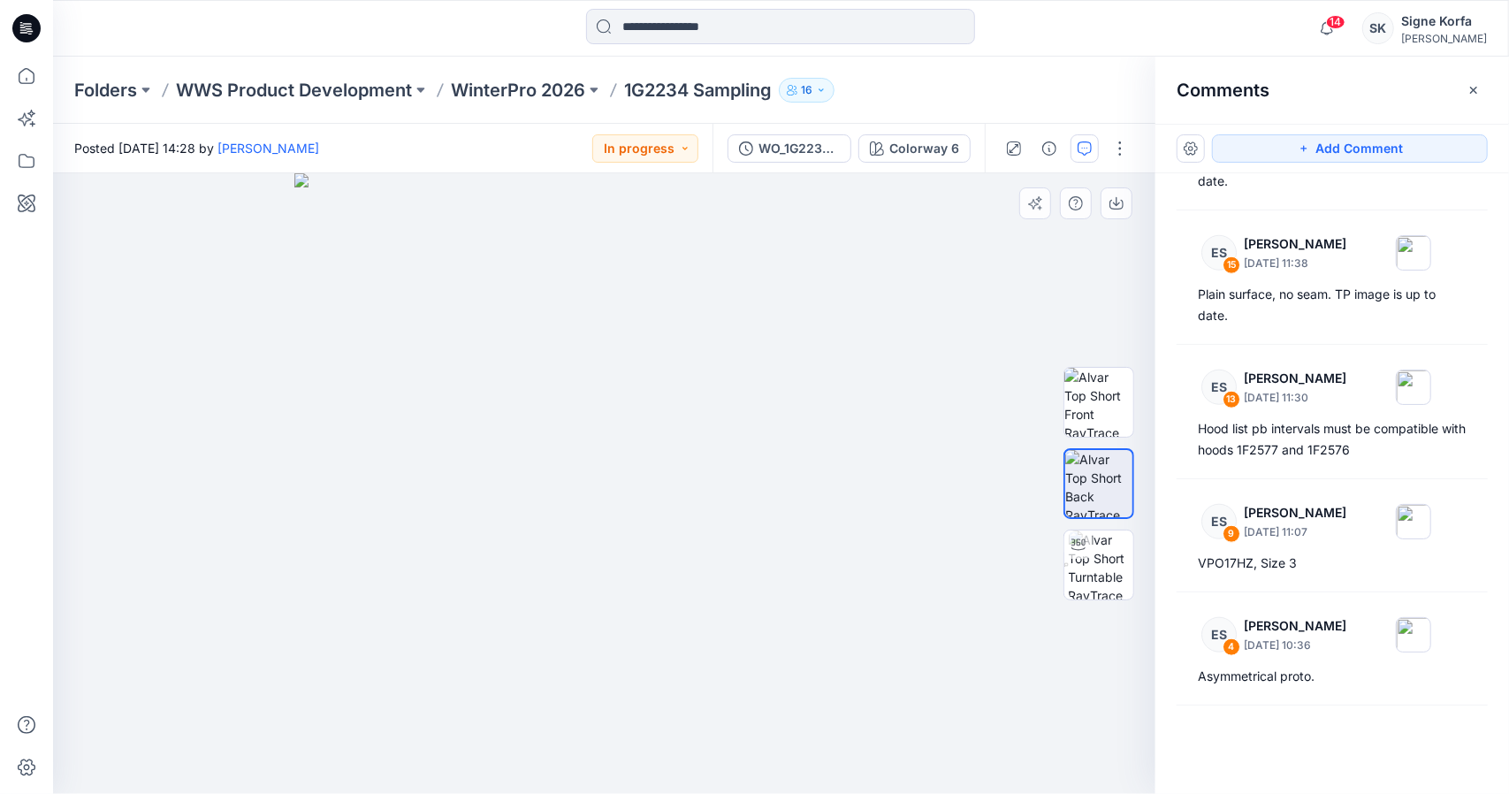
click at [1098, 441] on div at bounding box center [1098, 484] width 71 height 404
click at [1108, 421] on img at bounding box center [1098, 402] width 69 height 69
click at [663, 669] on img at bounding box center [604, 483] width 621 height 621
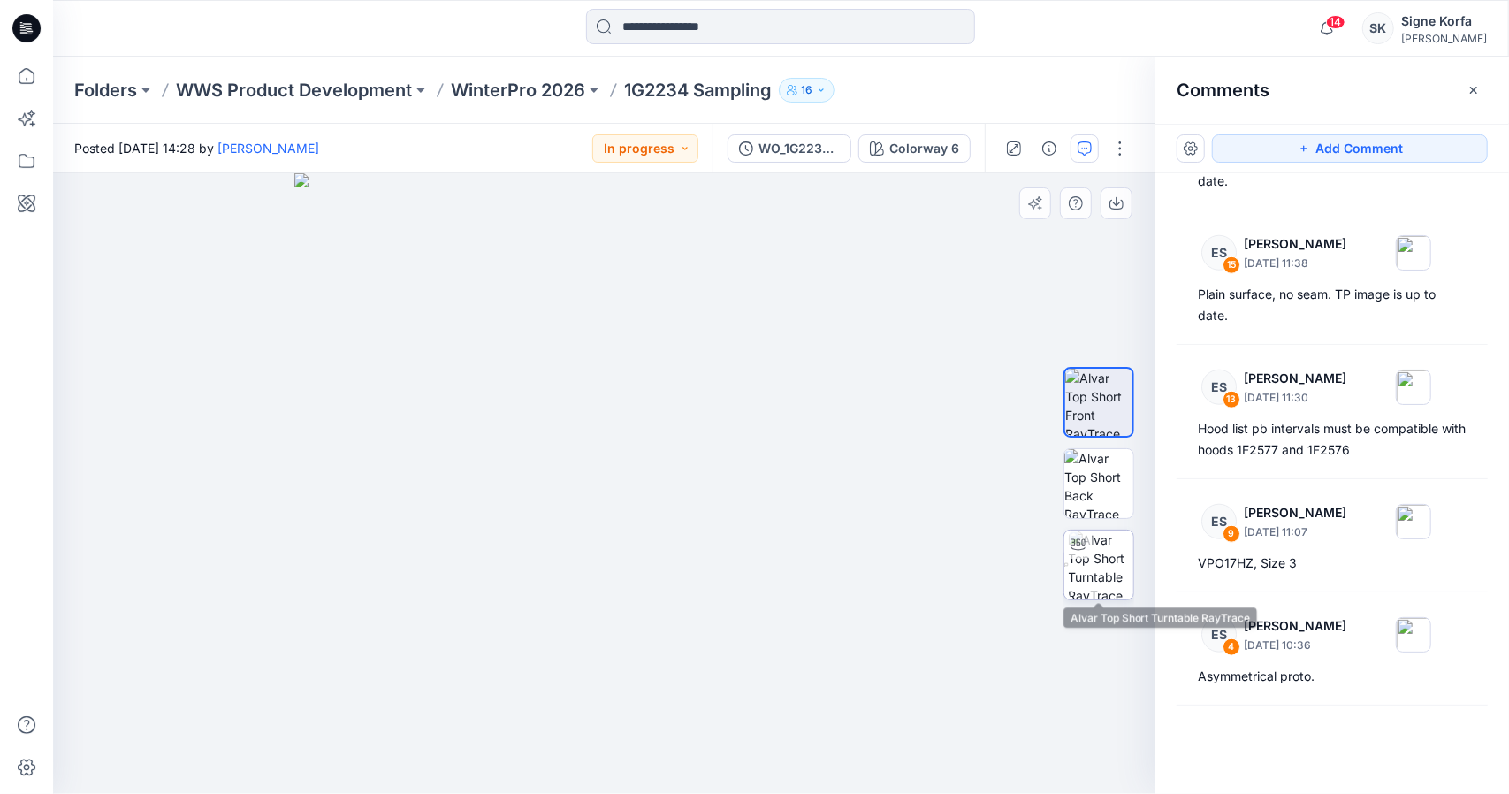
click at [1093, 571] on img at bounding box center [1101, 564] width 65 height 69
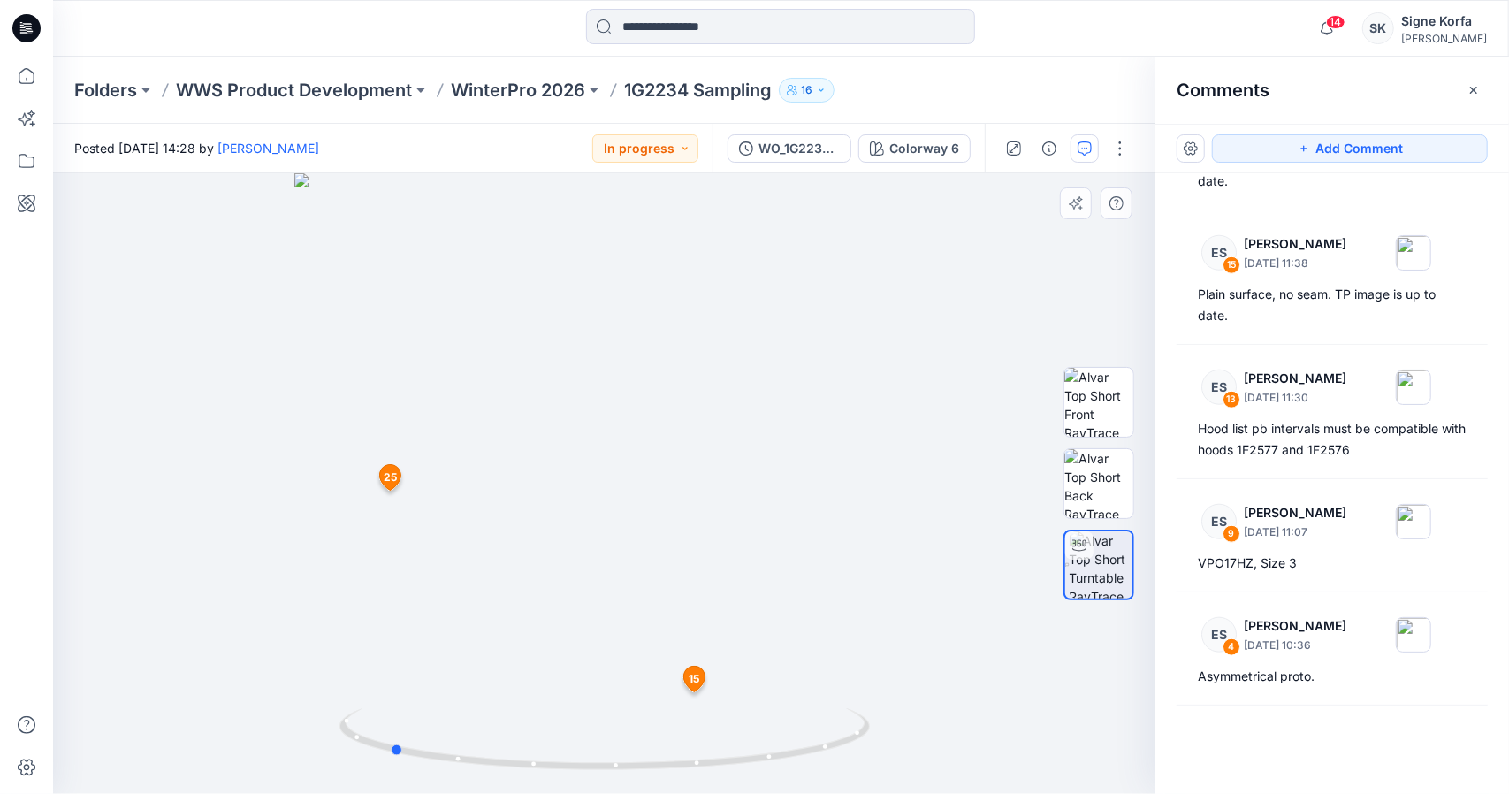
drag, startPoint x: 608, startPoint y: 685, endPoint x: 488, endPoint y: 687, distance: 120.2
click at [488, 687] on div at bounding box center [604, 483] width 1102 height 621
click at [693, 683] on span "15" at bounding box center [694, 679] width 11 height 16
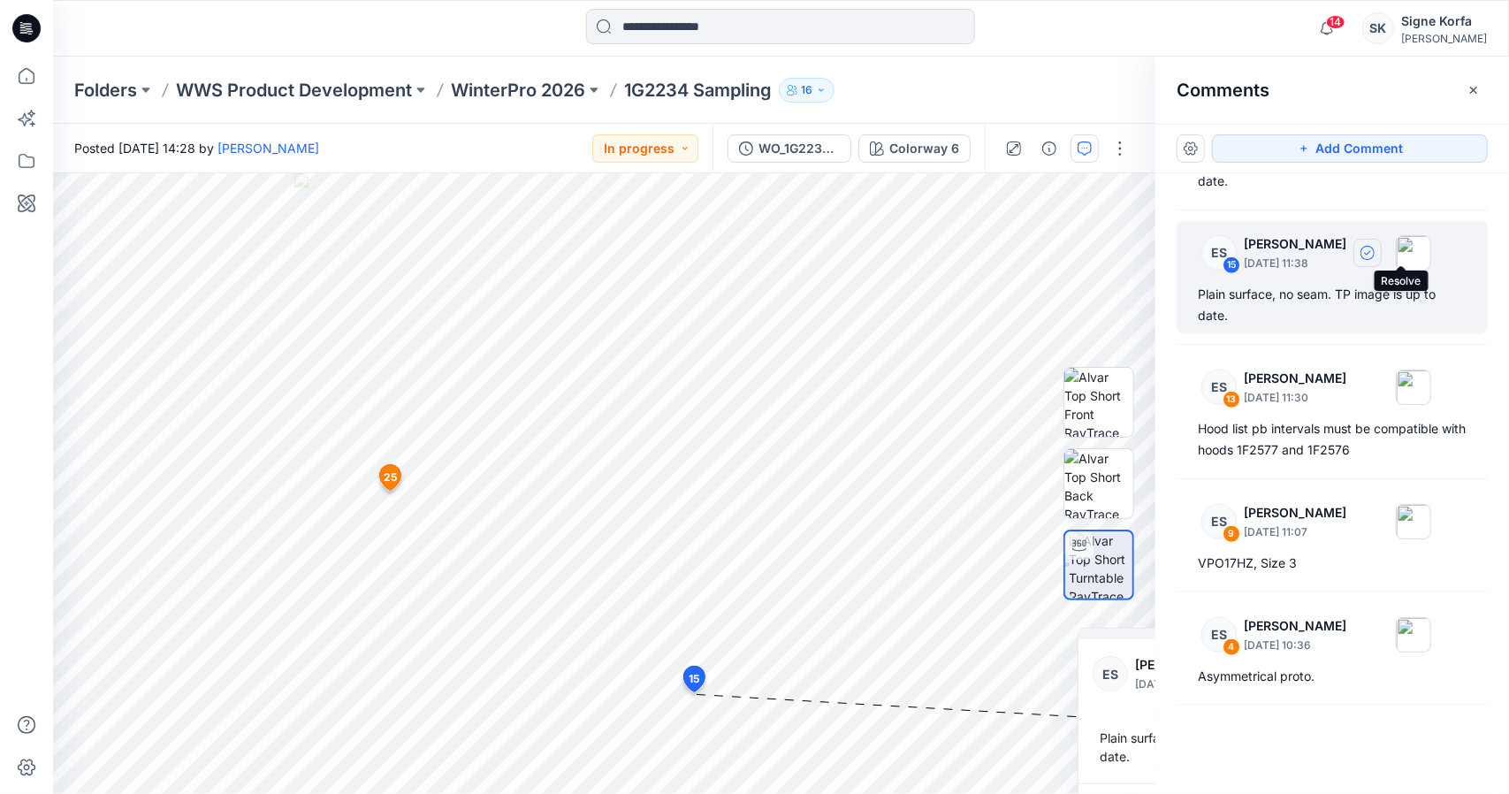
click at [1382, 247] on button "button" at bounding box center [1367, 253] width 28 height 28
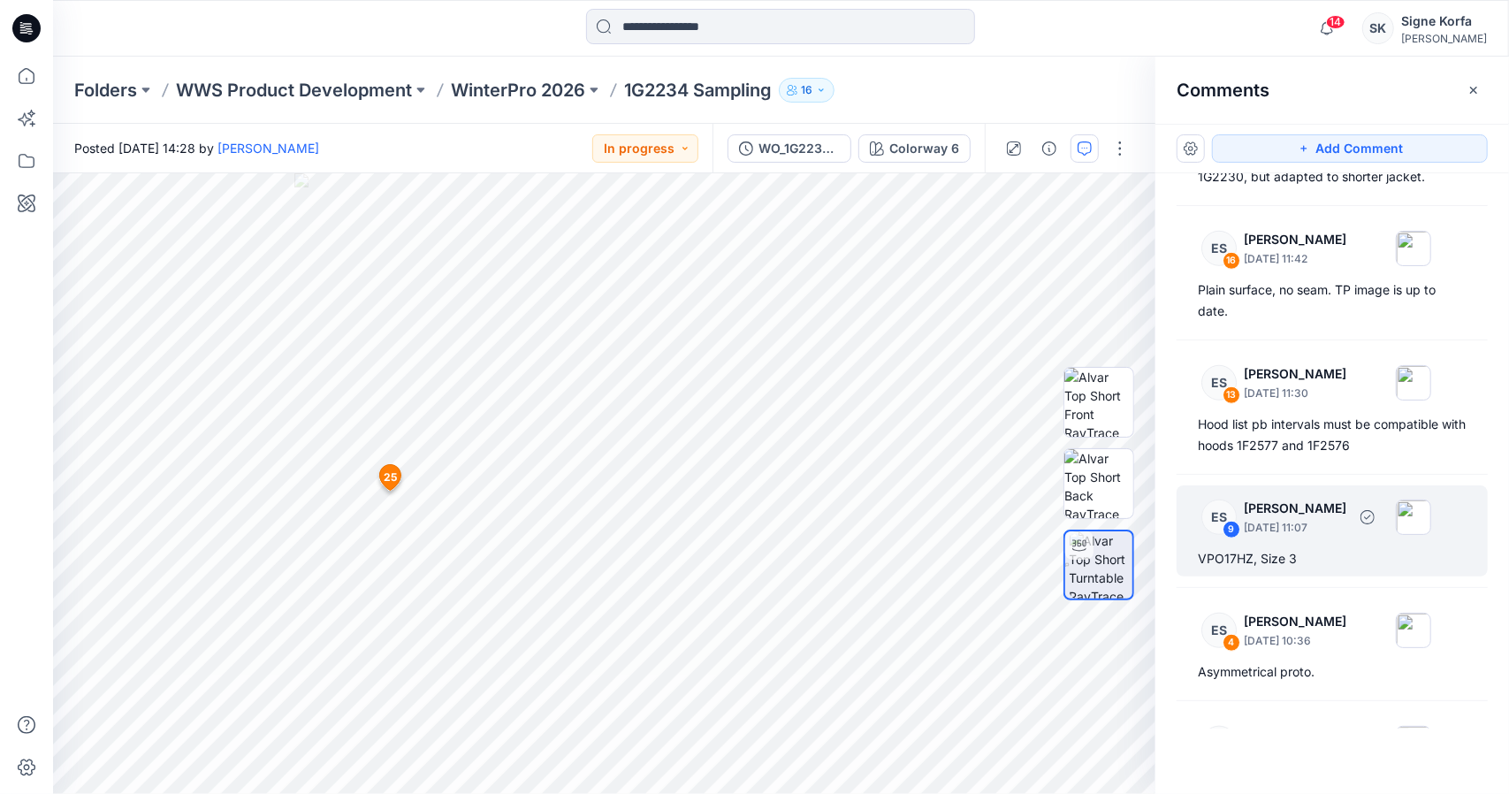
scroll to position [843, 0]
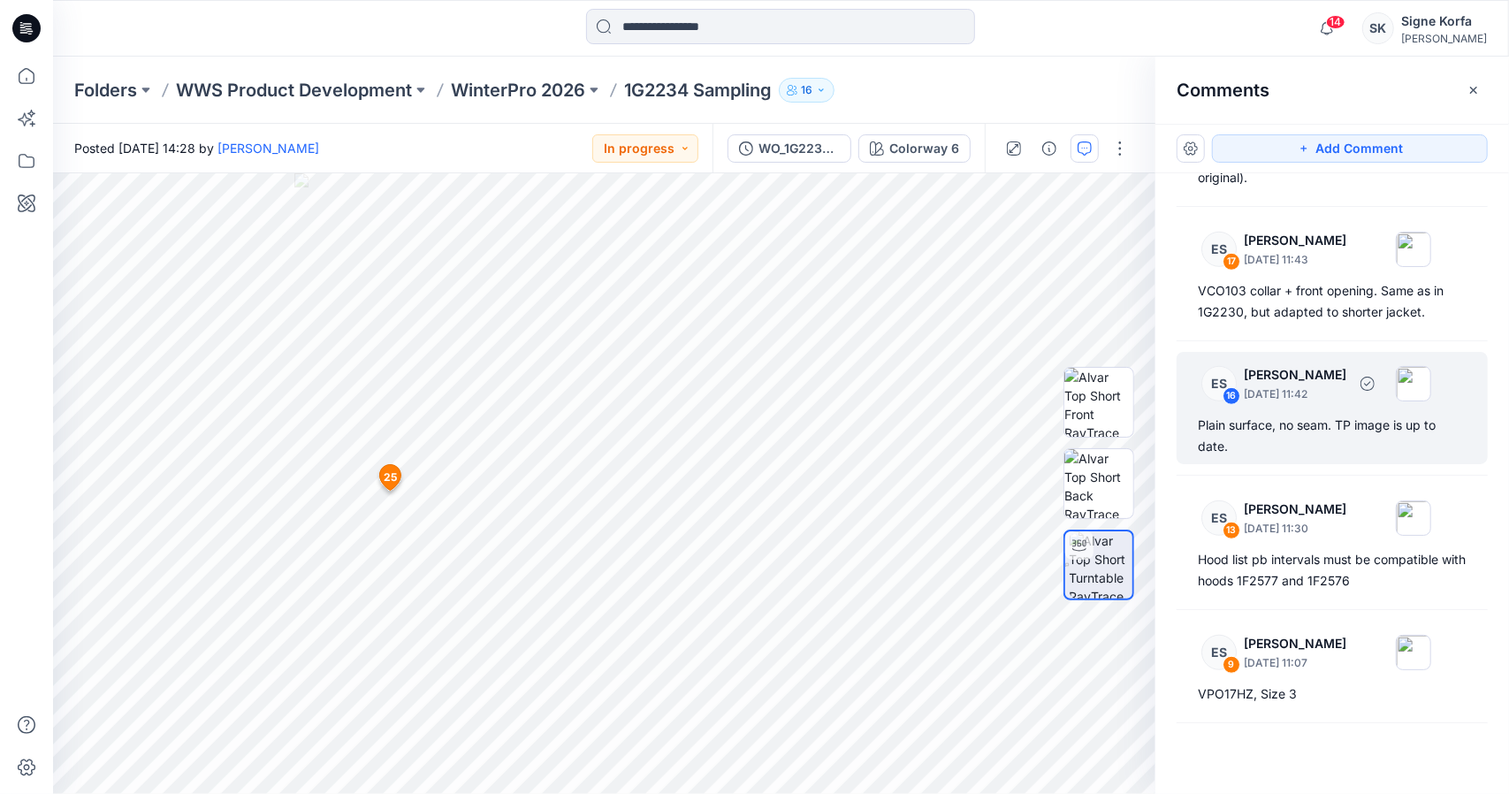
click at [1369, 419] on div "Plain surface, no seam. TP image is up to date." at bounding box center [1332, 436] width 269 height 42
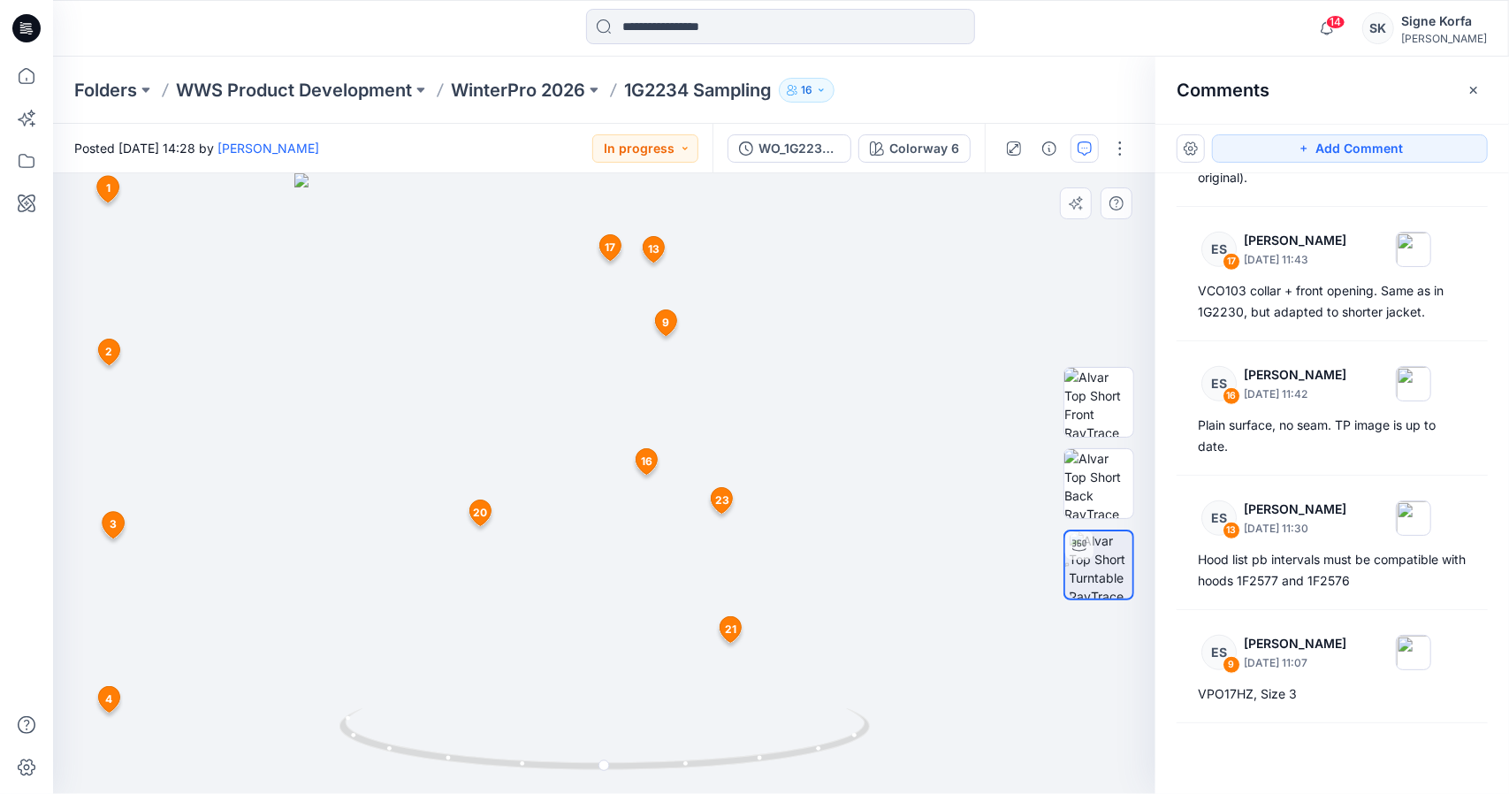
click at [649, 455] on span "16" at bounding box center [646, 461] width 11 height 16
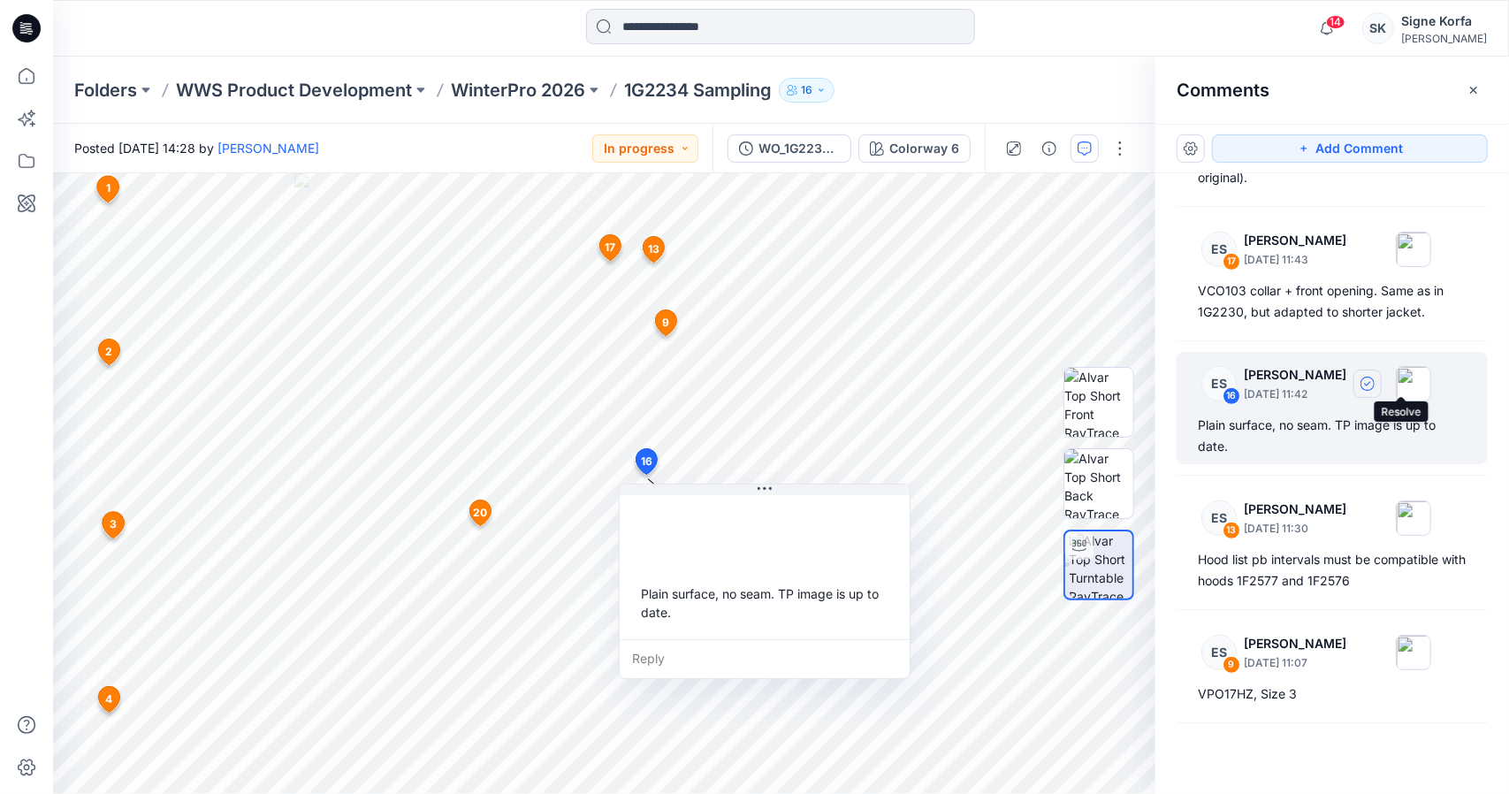
click at [1375, 385] on icon "button" at bounding box center [1367, 384] width 14 height 14
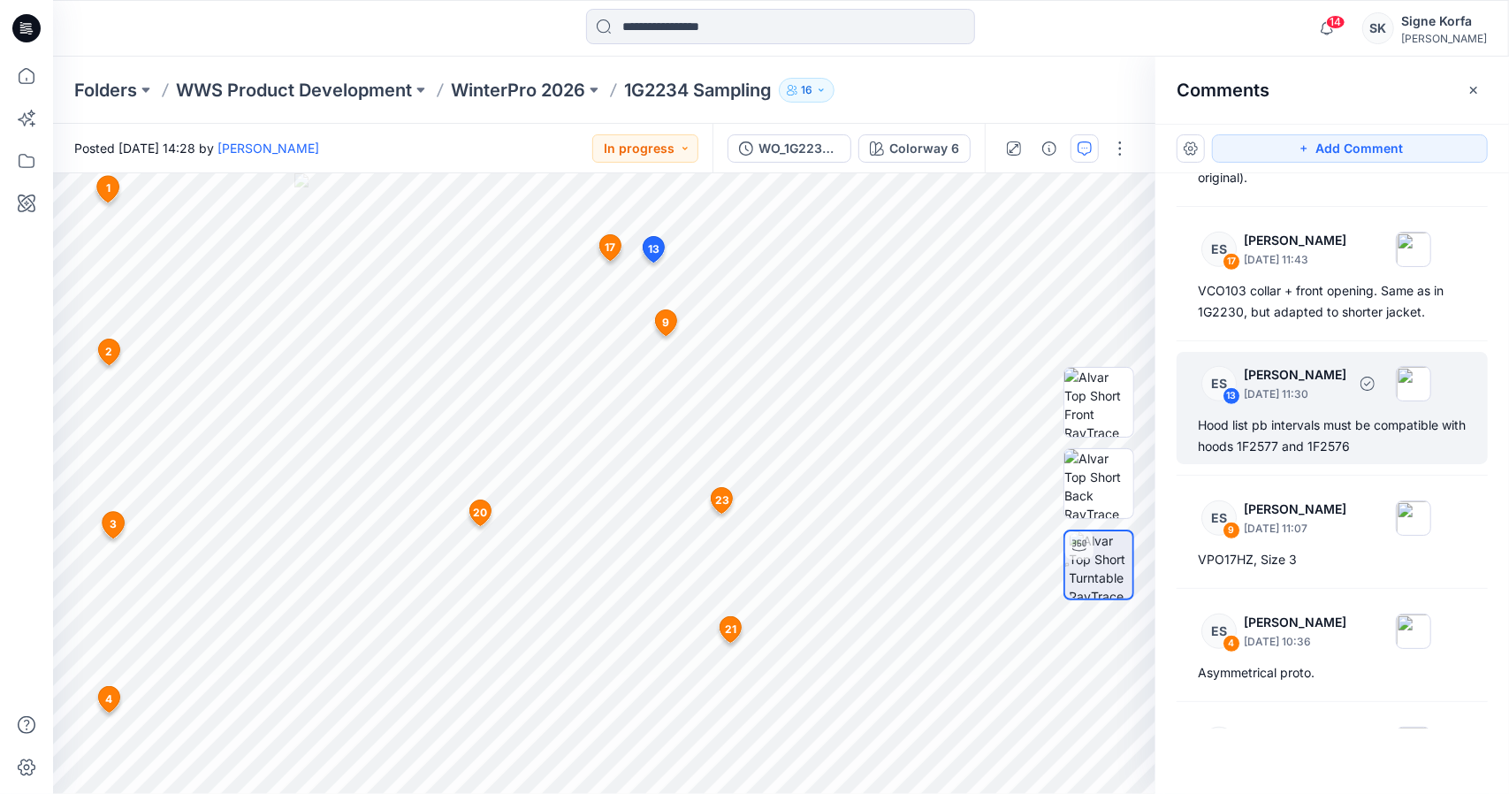
click at [1296, 451] on div "Hood list pb intervals must be compatible with hoods 1F2577 and 1F2576" at bounding box center [1332, 436] width 269 height 42
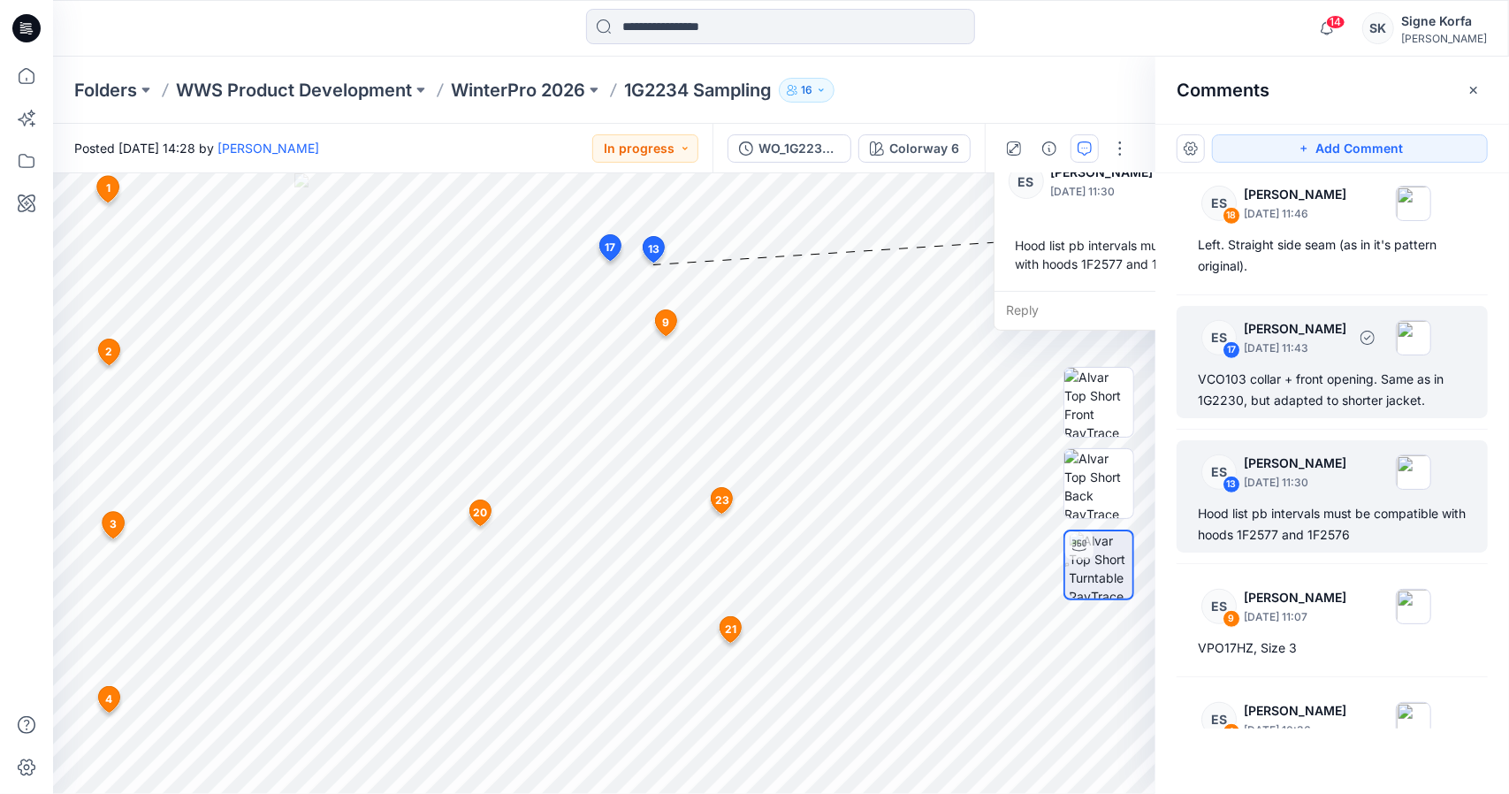
click at [1363, 402] on div "VCO103 collar + front opening. Same as in 1G2230, but adapted to shorter jacket." at bounding box center [1332, 390] width 269 height 42
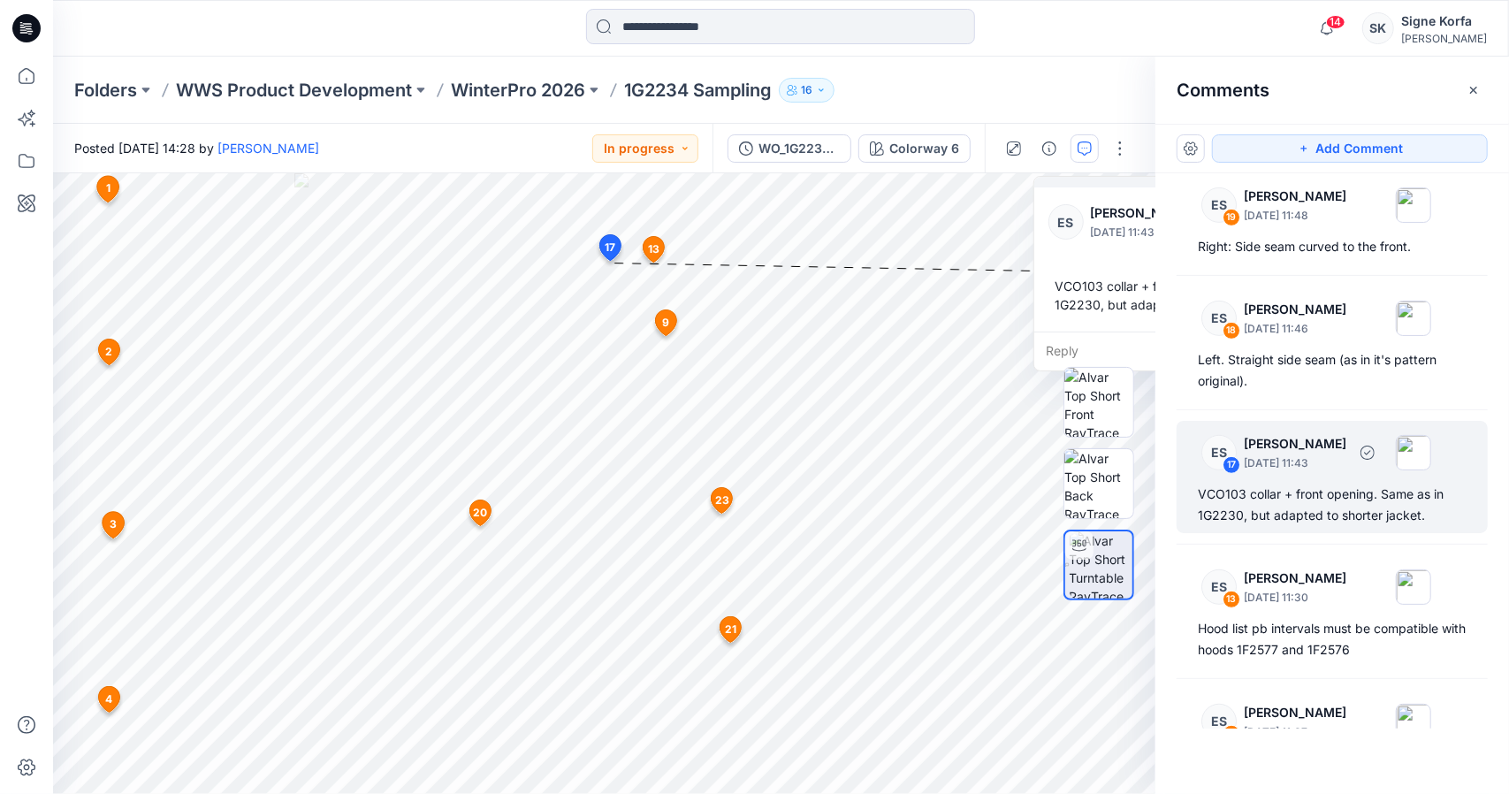
scroll to position [578, 0]
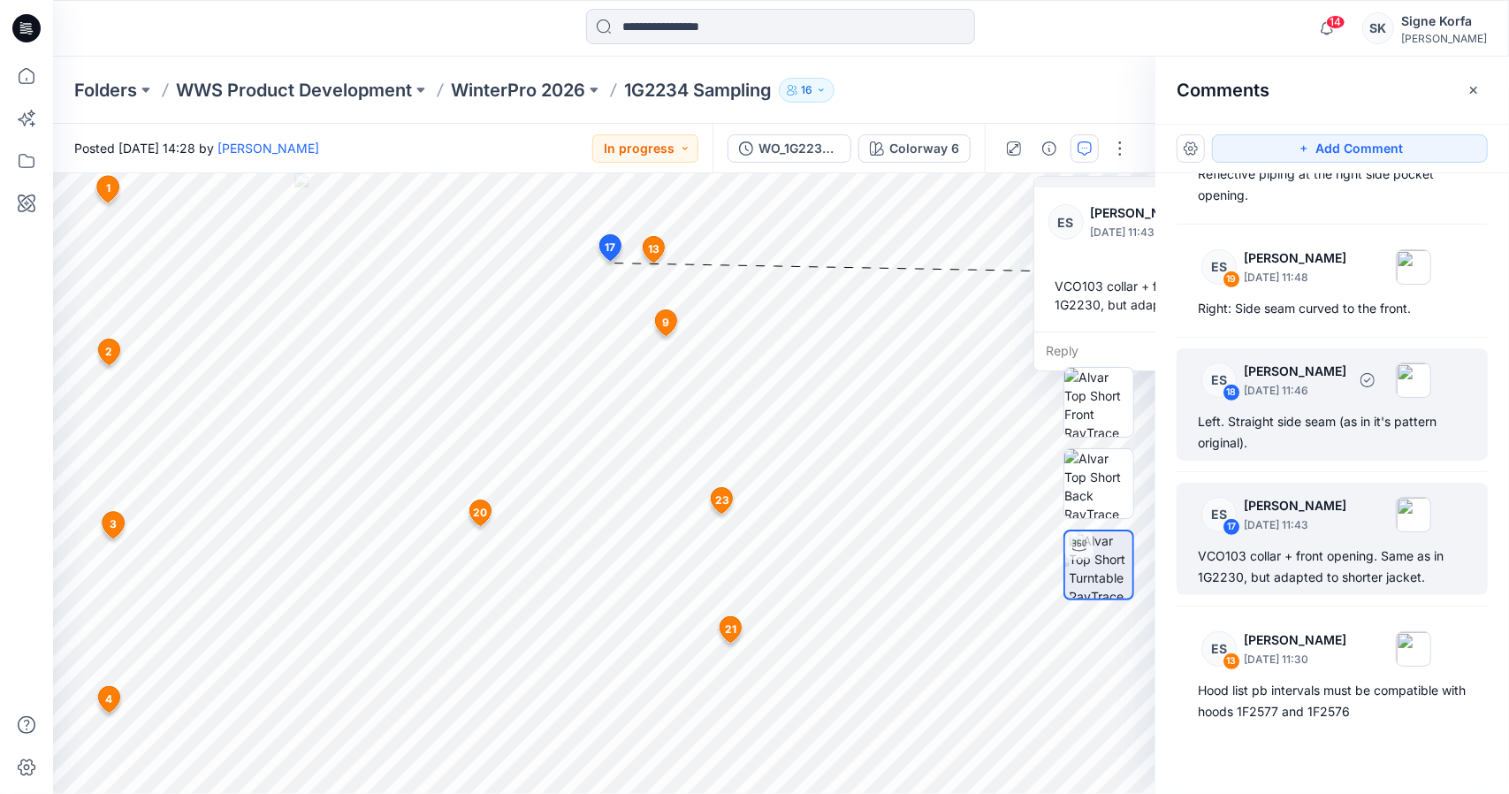
click at [1367, 422] on div "Left. Straight side seam (as in it's pattern original)." at bounding box center [1332, 432] width 269 height 42
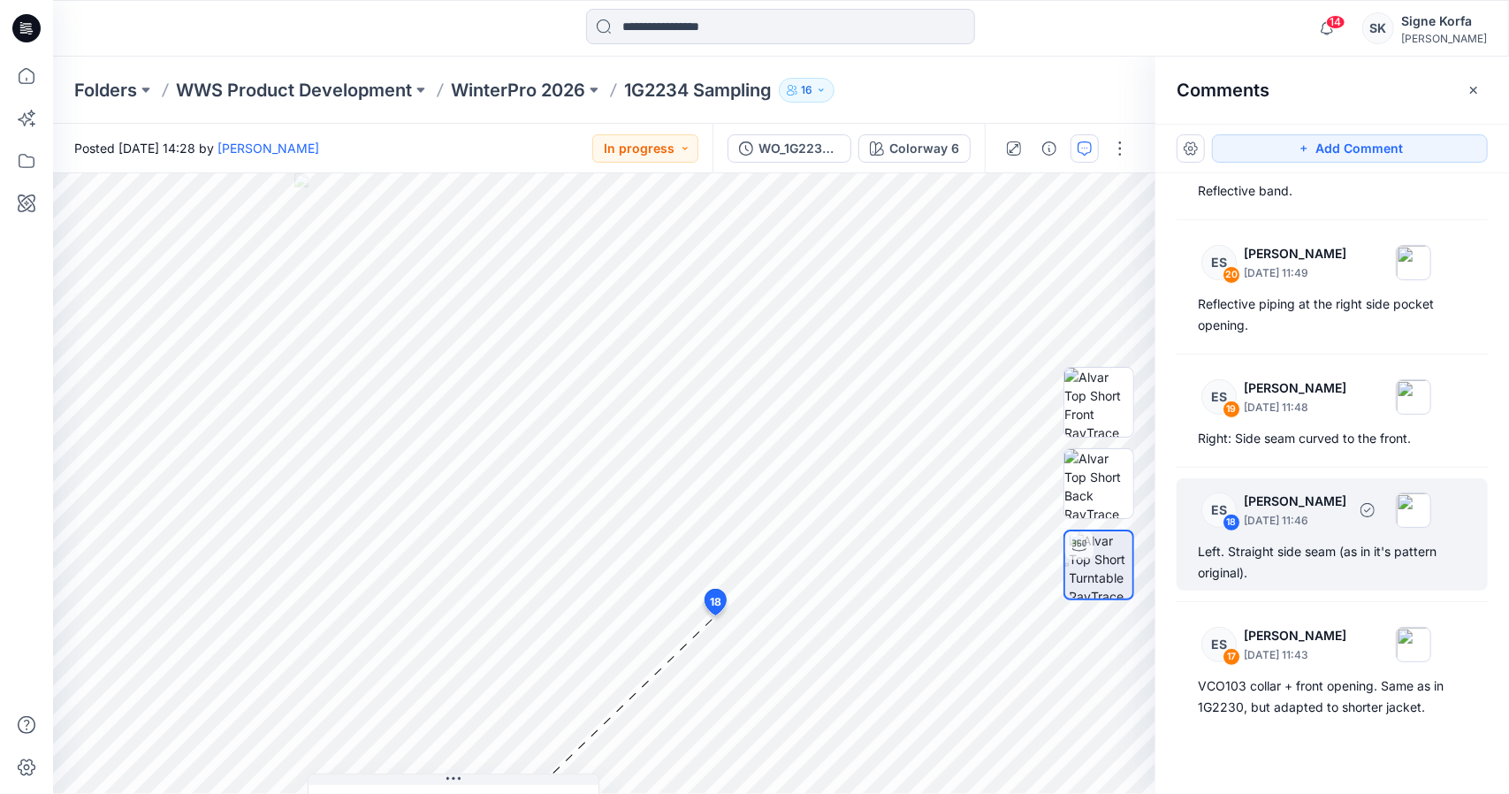
scroll to position [401, 0]
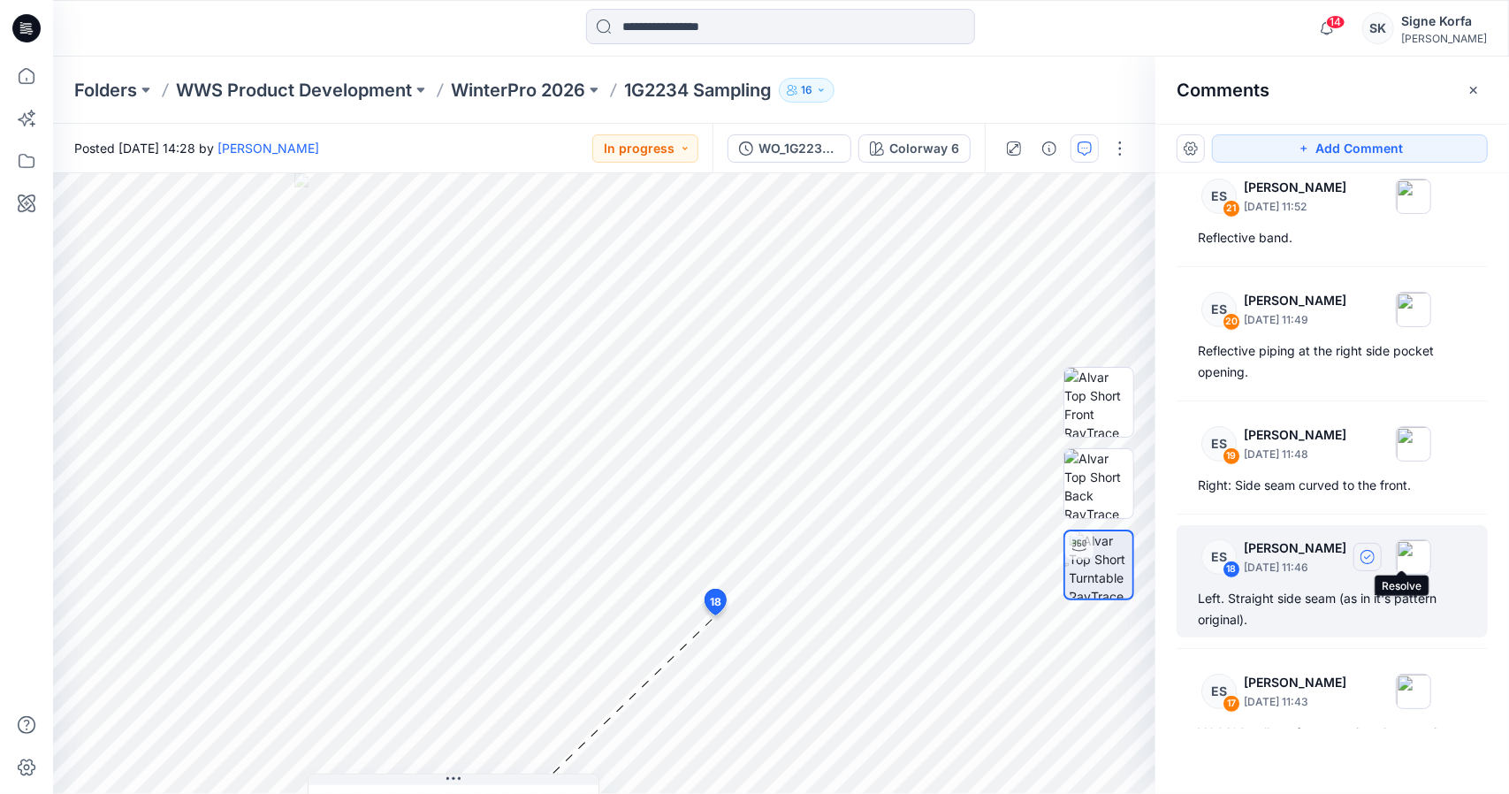
click at [1375, 554] on icon "button" at bounding box center [1367, 557] width 14 height 14
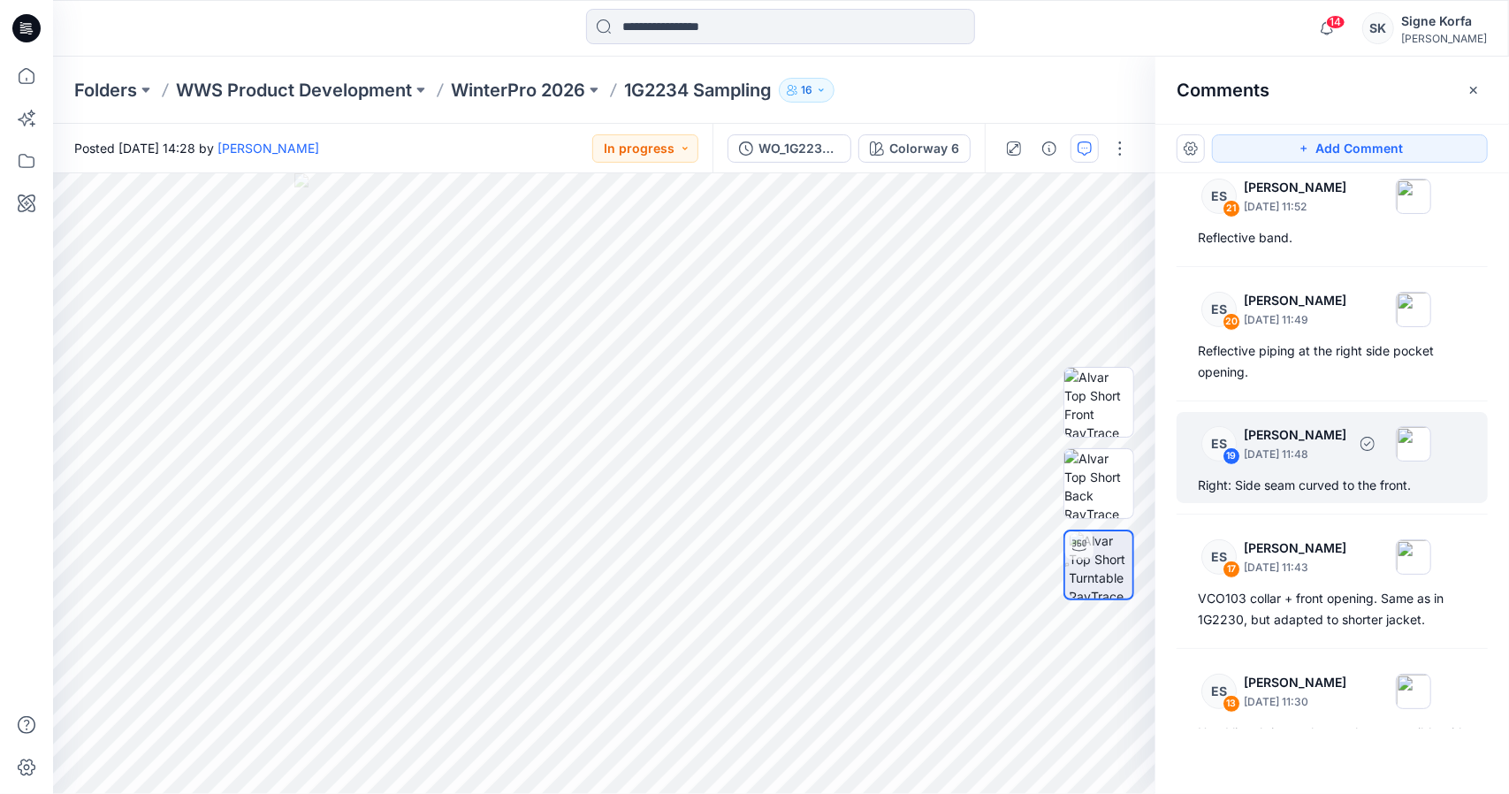
click at [1374, 487] on div "Right: Side seam curved to the front." at bounding box center [1332, 485] width 269 height 21
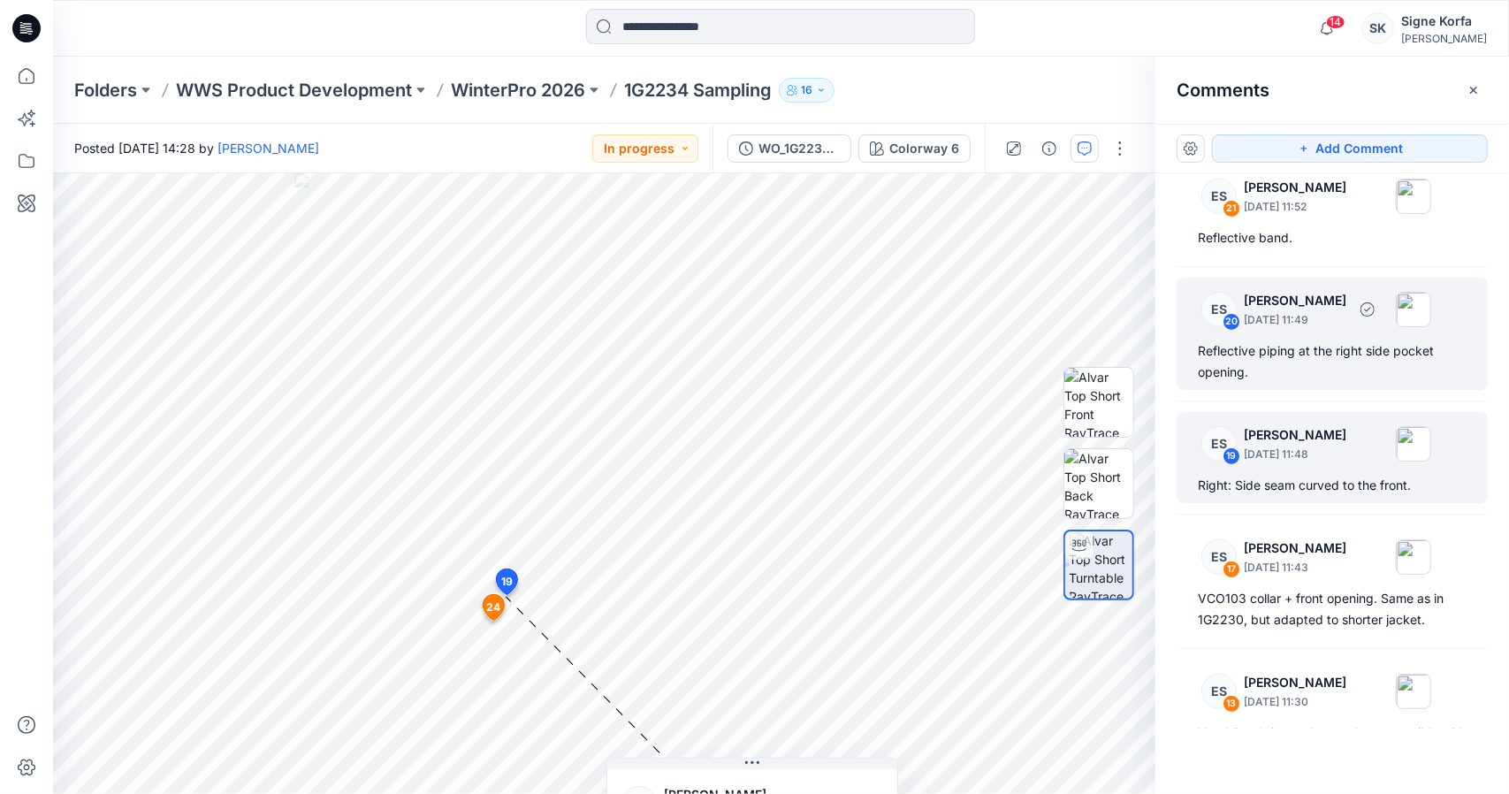
click at [1319, 377] on div "Reflective piping at the right side pocket opening." at bounding box center [1332, 361] width 269 height 42
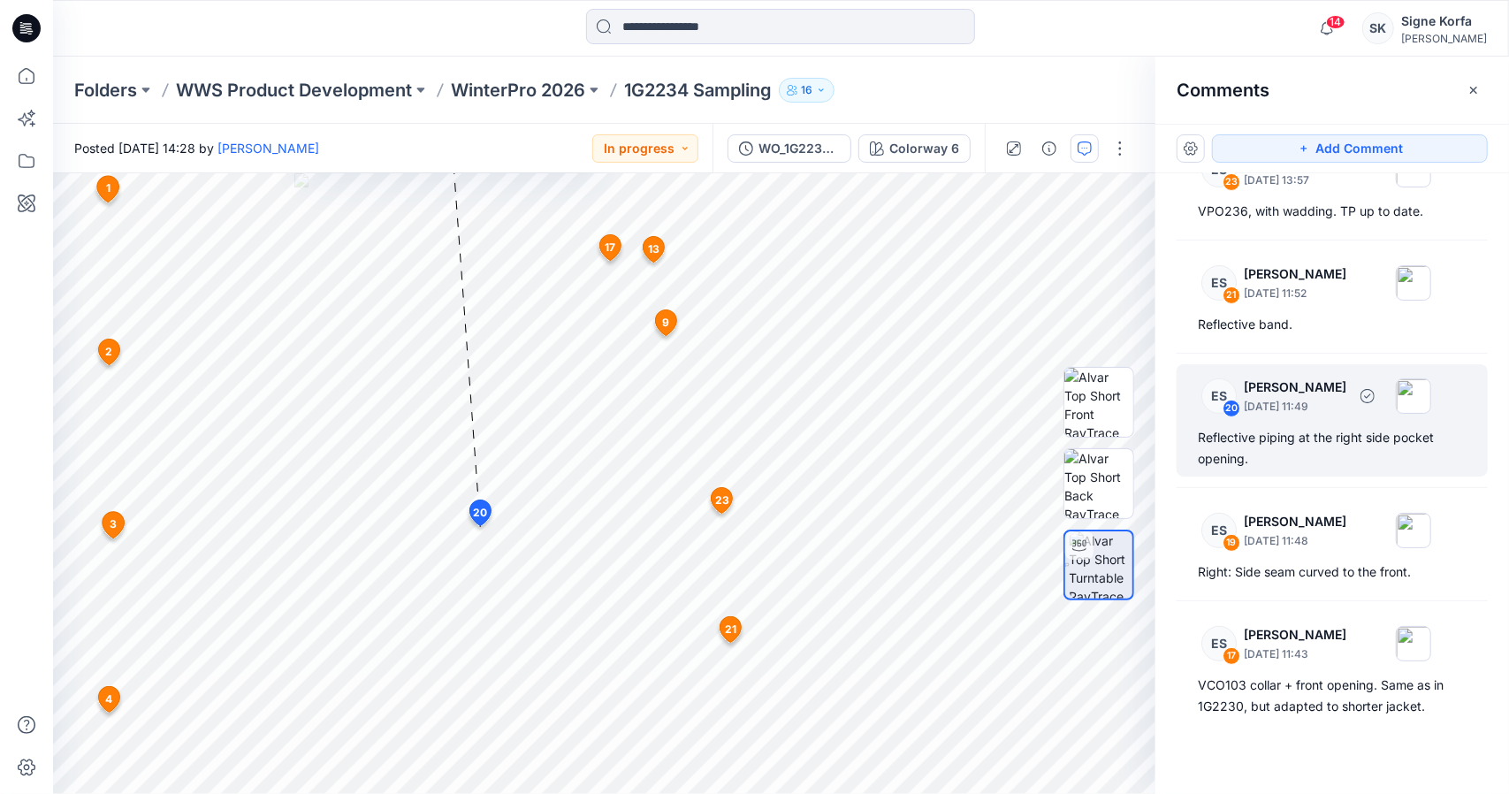
scroll to position [313, 0]
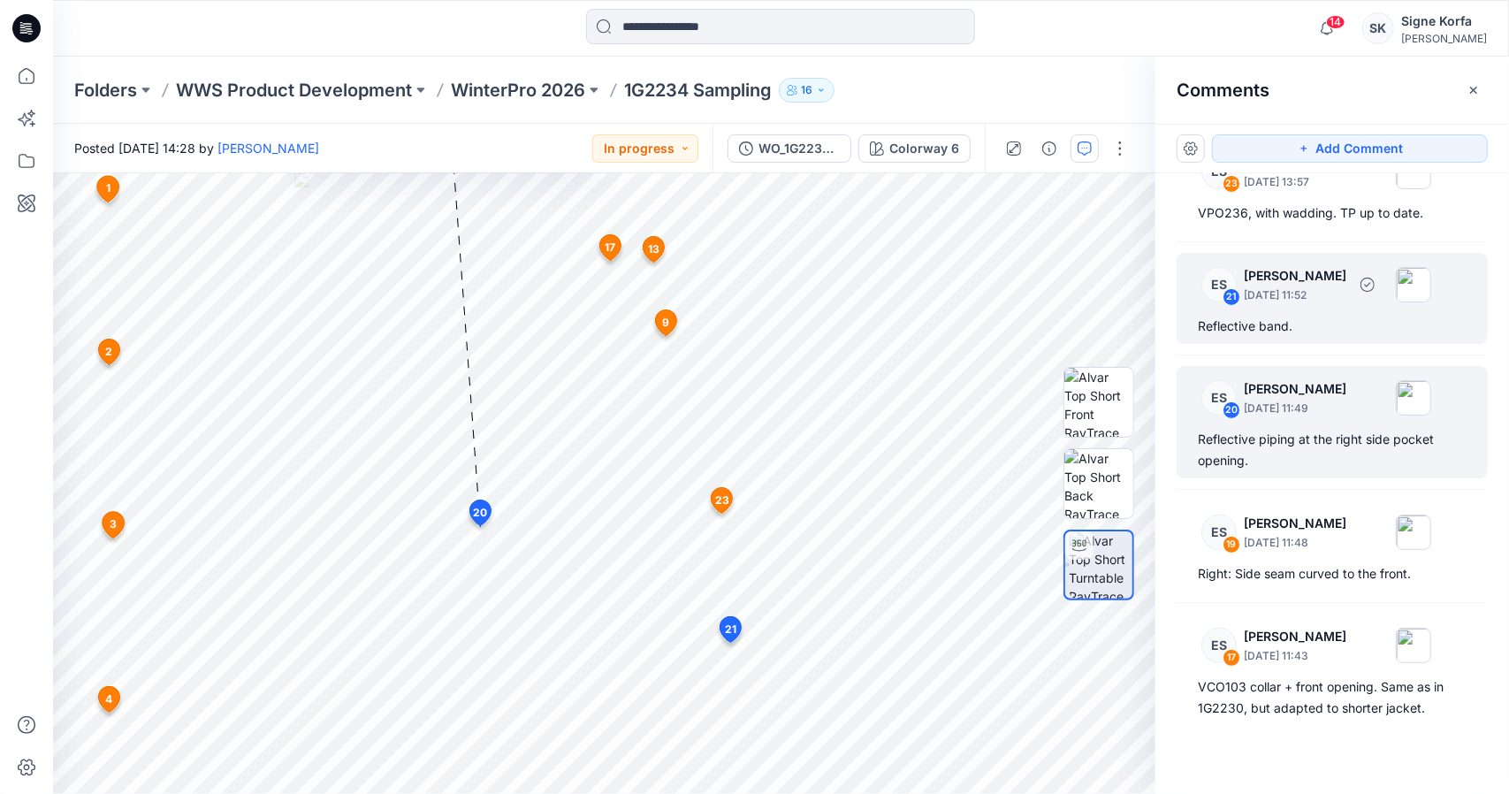
click at [1308, 337] on div "ES 21 [PERSON_NAME] [DATE] 11:52 Reflective band." at bounding box center [1332, 298] width 311 height 91
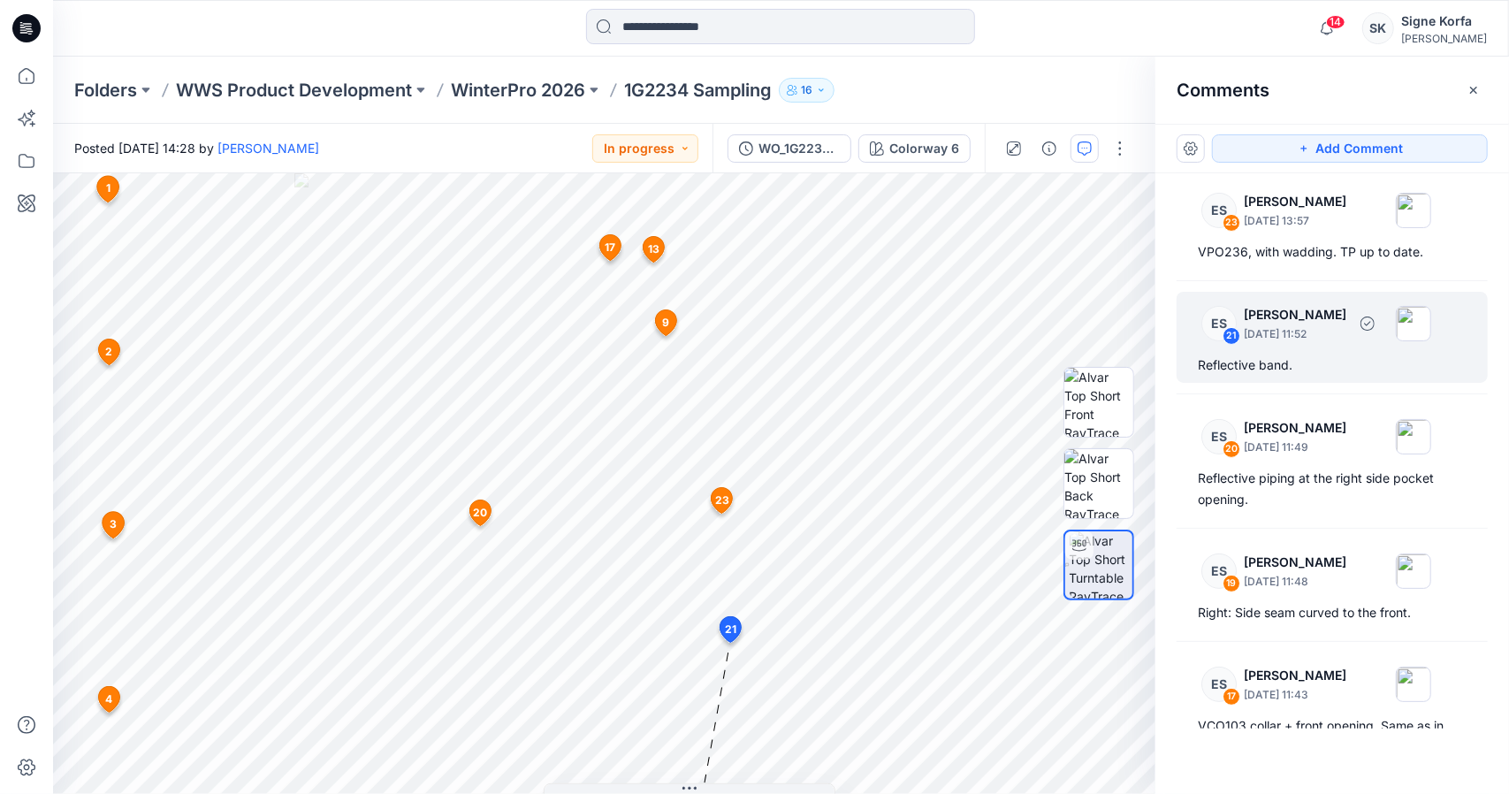
scroll to position [136, 0]
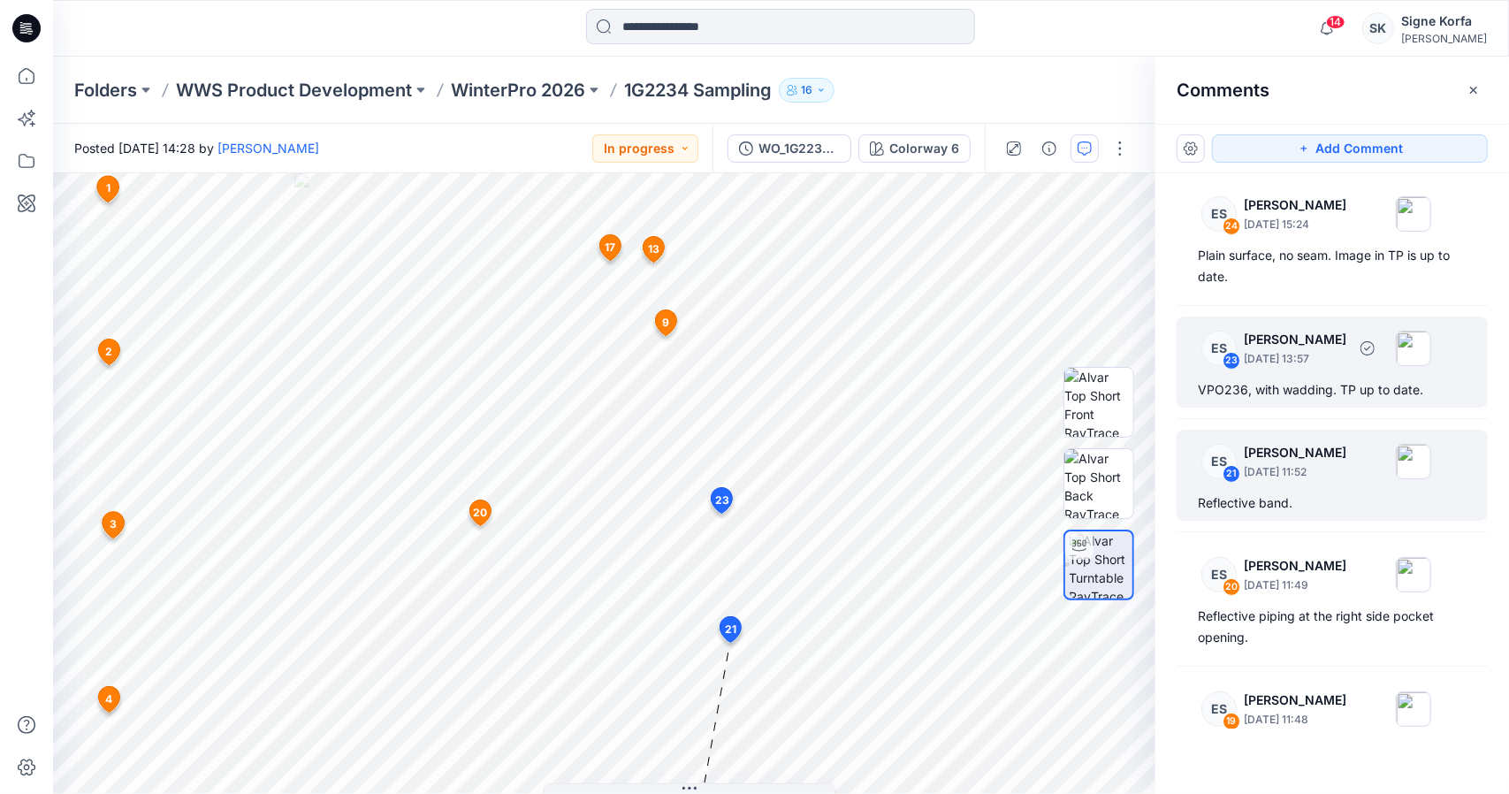
click at [1331, 383] on div "VPO236, with wadding. TP up to date." at bounding box center [1332, 389] width 269 height 21
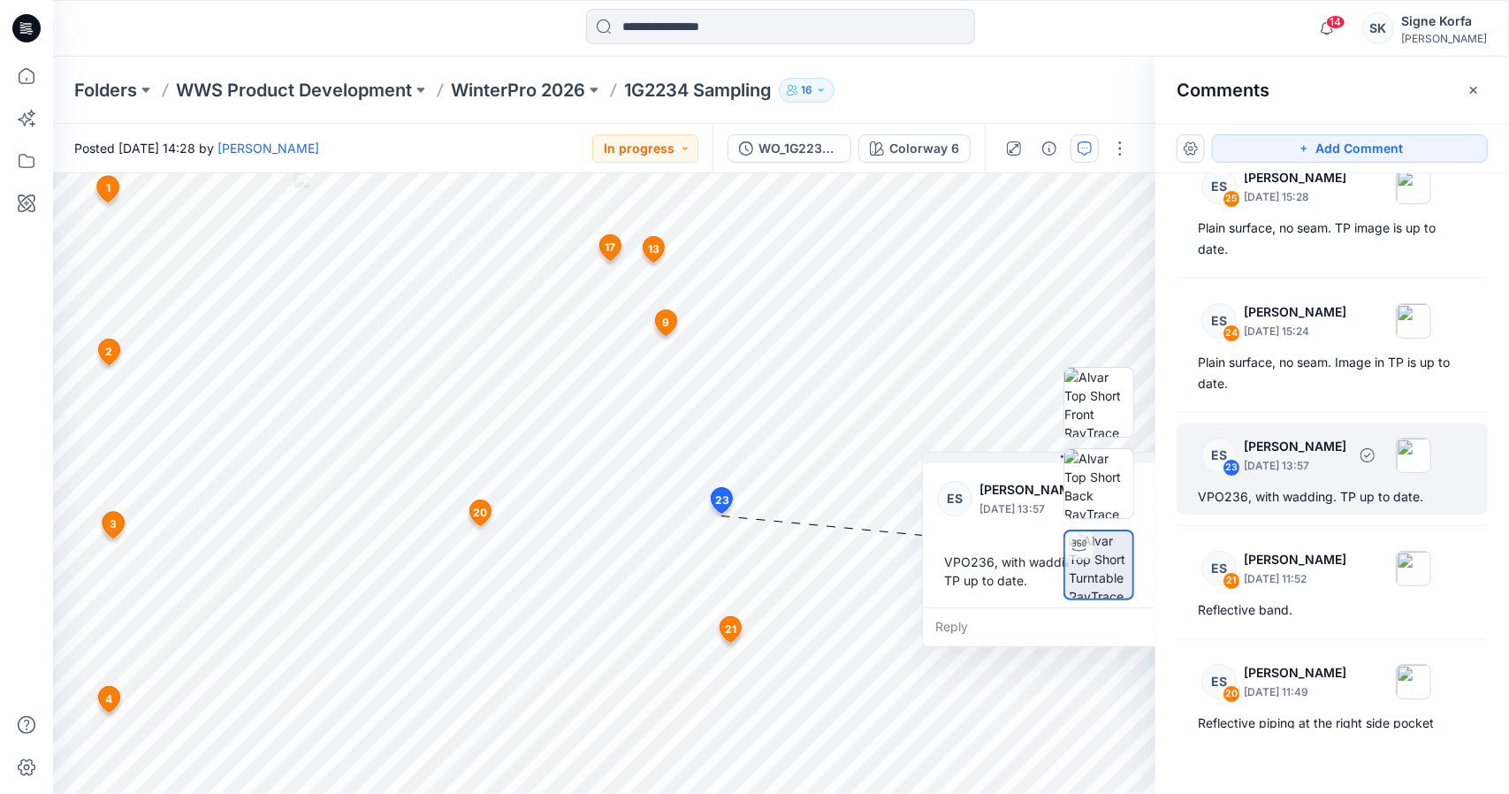
scroll to position [0, 0]
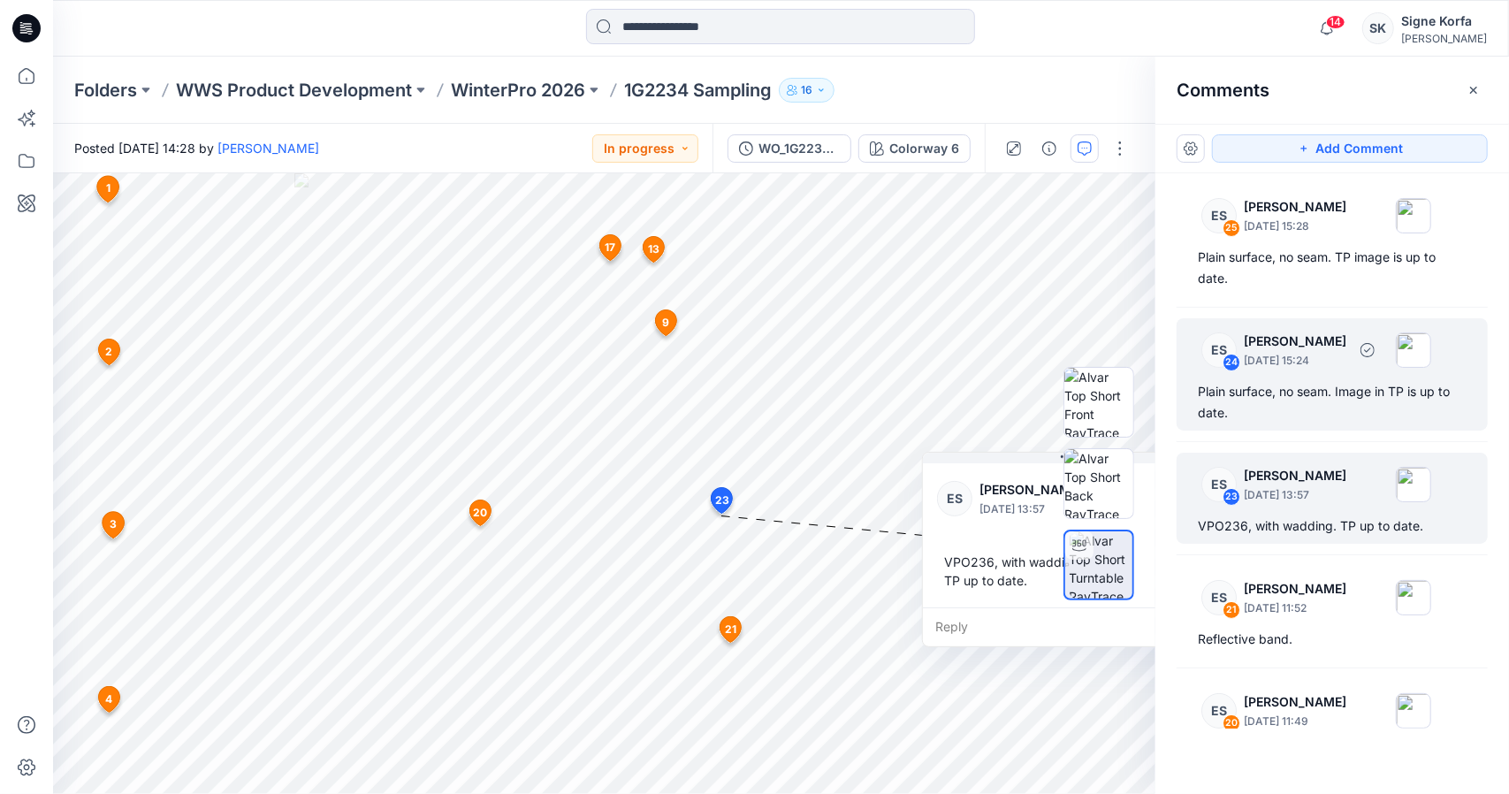
click at [1312, 409] on div "Plain surface, no seam. Image in TP is up to date." at bounding box center [1332, 402] width 269 height 42
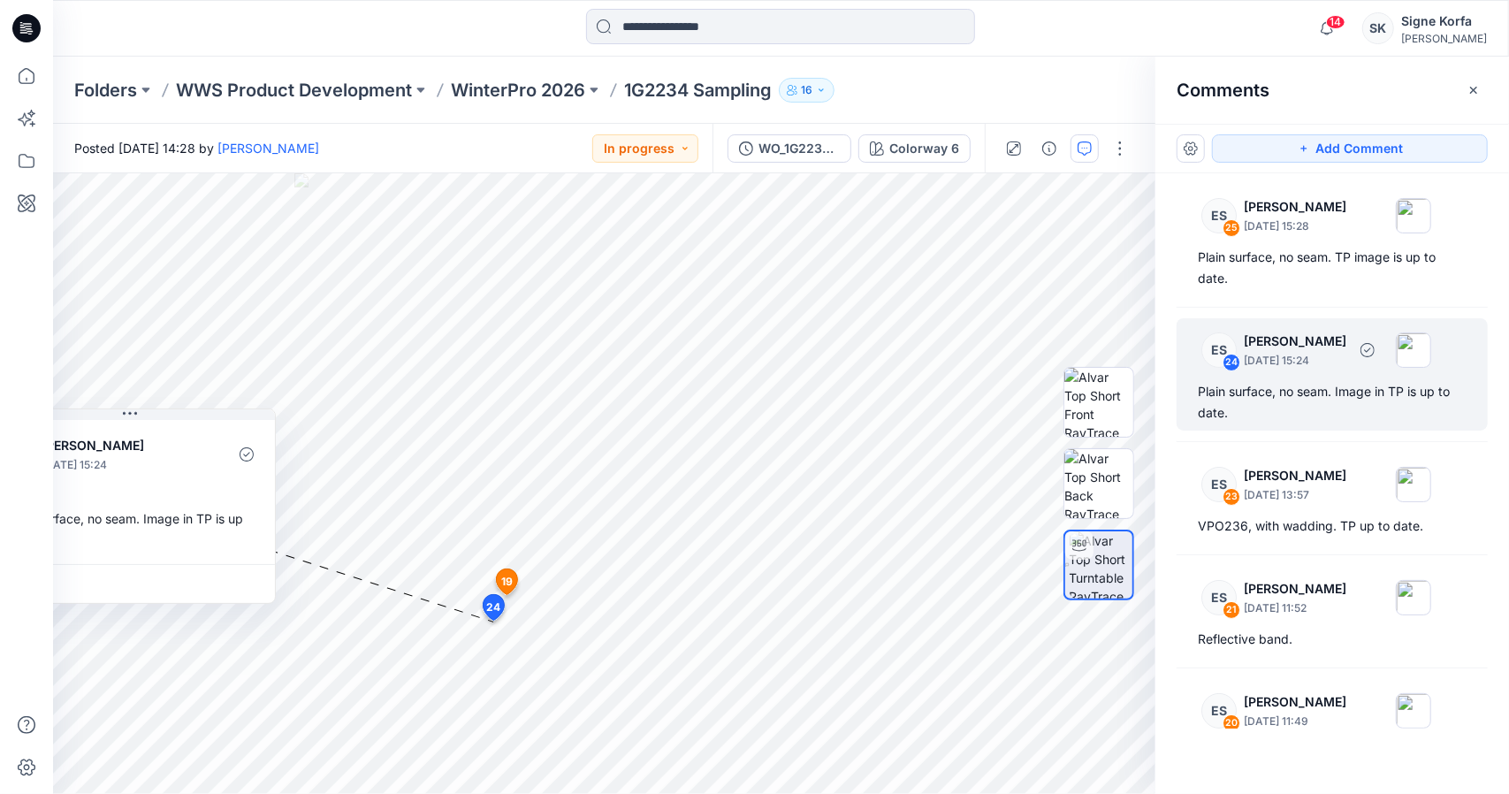
click at [1352, 385] on div "Plain surface, no seam. Image in TP is up to date." at bounding box center [1332, 402] width 269 height 42
click at [525, 621] on div "26 19 ES [PERSON_NAME] [DATE] 11:48 Right: Side seam curved to the front. Reply…" at bounding box center [604, 483] width 1102 height 621
click at [1284, 300] on div "ES 25 [PERSON_NAME] [DATE] 15:28 Plain surface, no seam. TP image is up to date…" at bounding box center [1332, 450] width 354 height 555
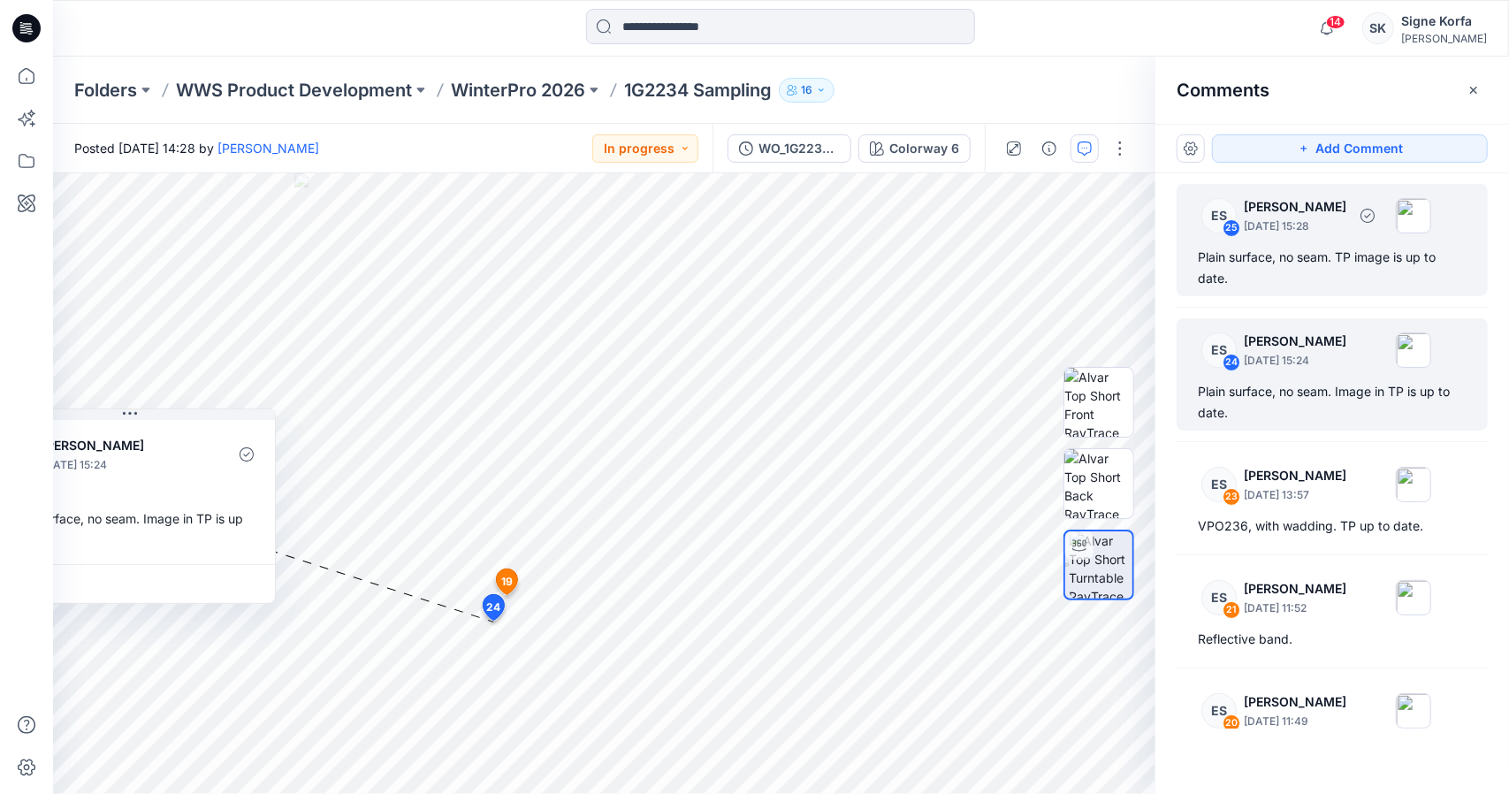
click at [1289, 247] on div "Plain surface, no seam. TP image is up to date." at bounding box center [1332, 268] width 269 height 42
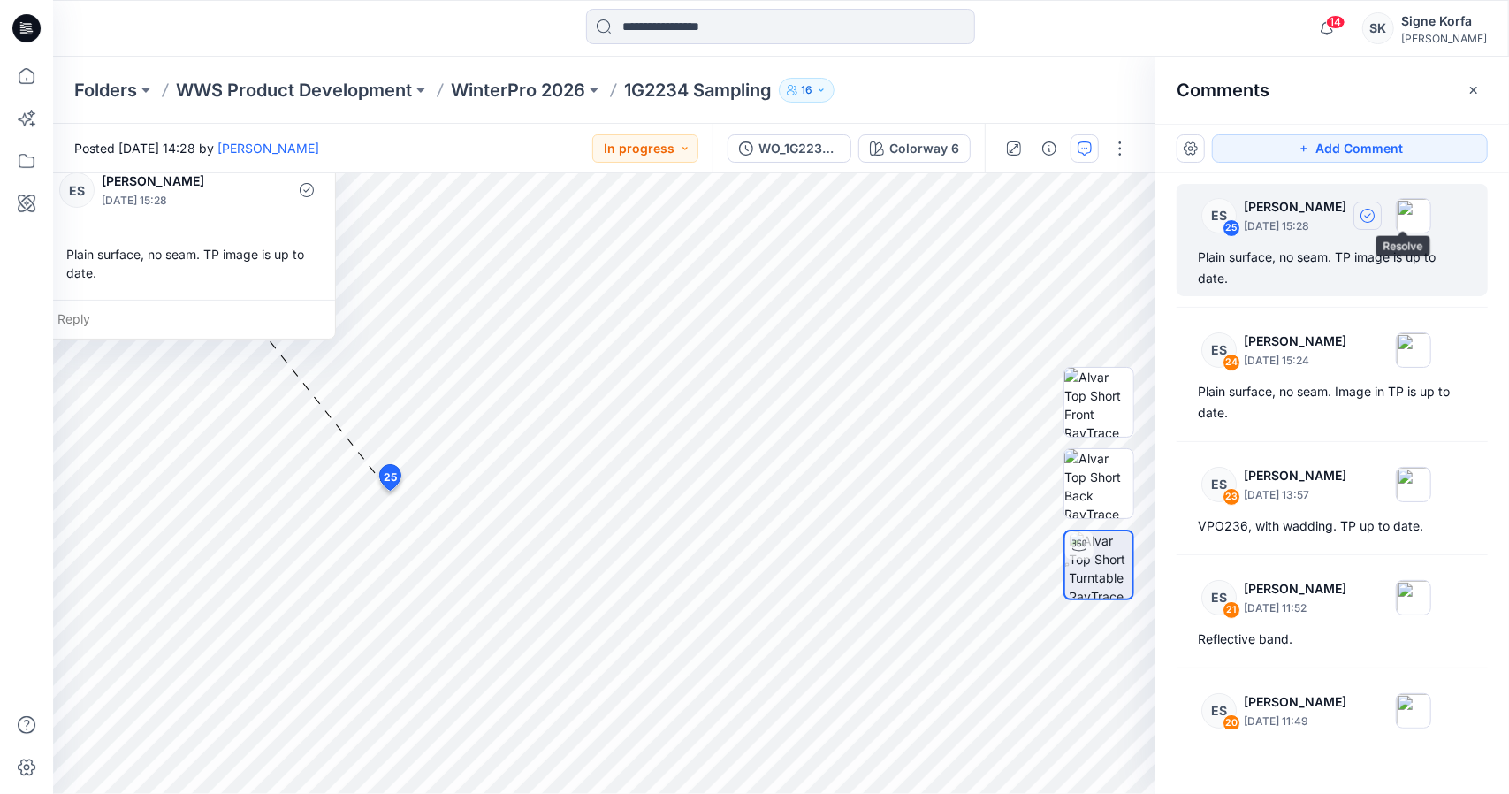
click at [1382, 210] on button "button" at bounding box center [1367, 216] width 28 height 28
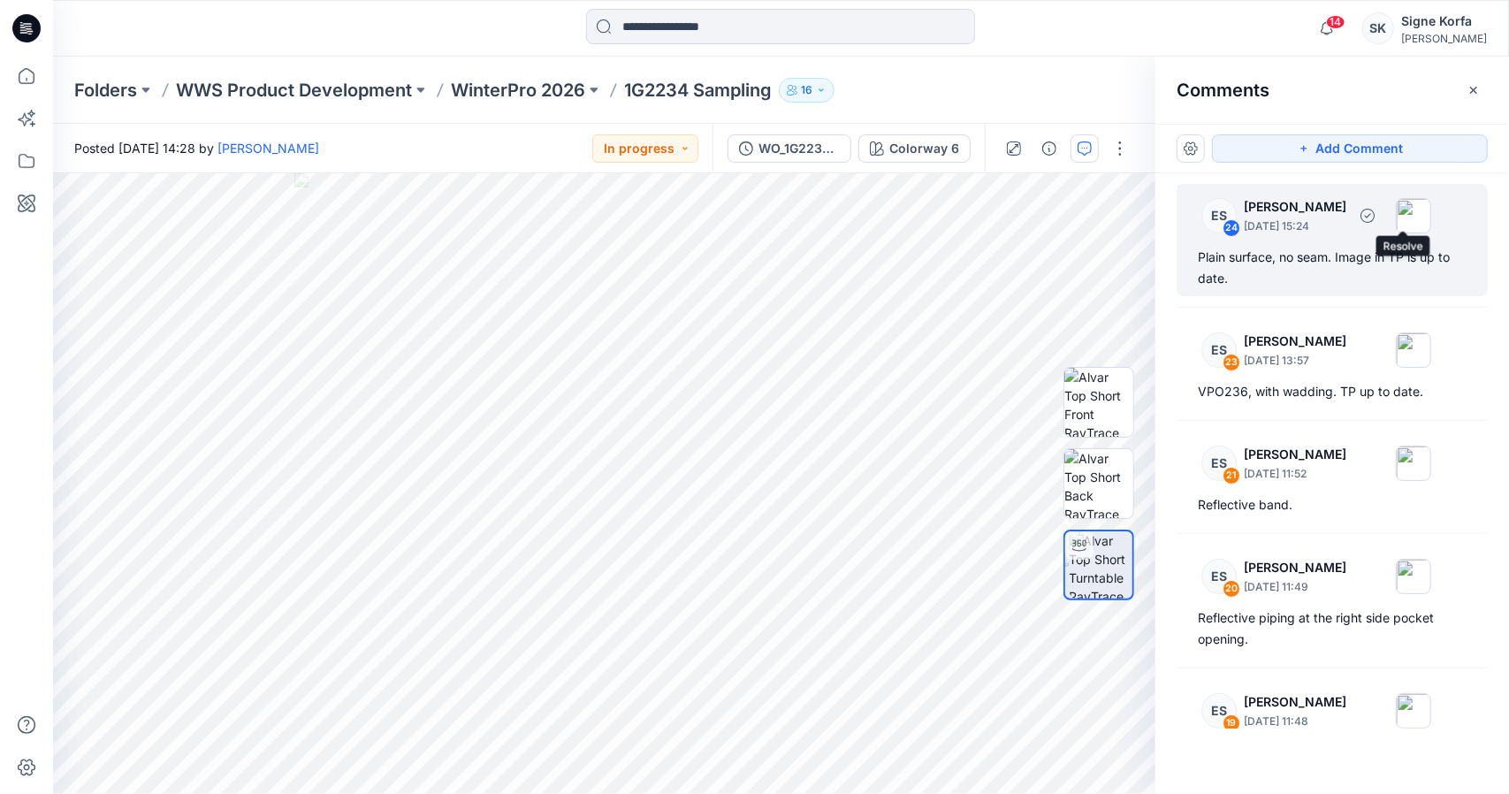
click at [1338, 253] on div "Plain surface, no seam. Image in TP is up to date." at bounding box center [1332, 268] width 269 height 42
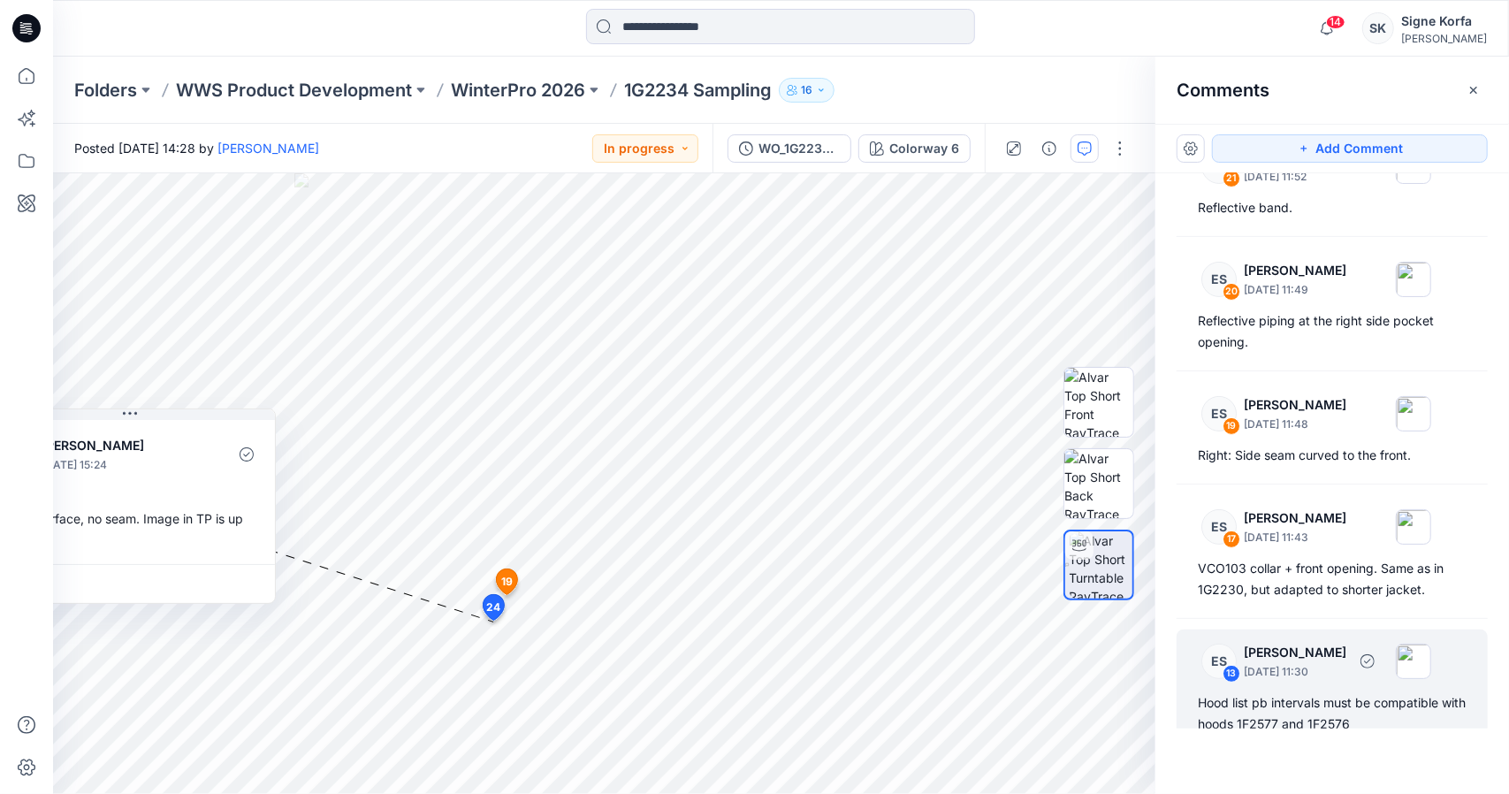
scroll to position [177, 0]
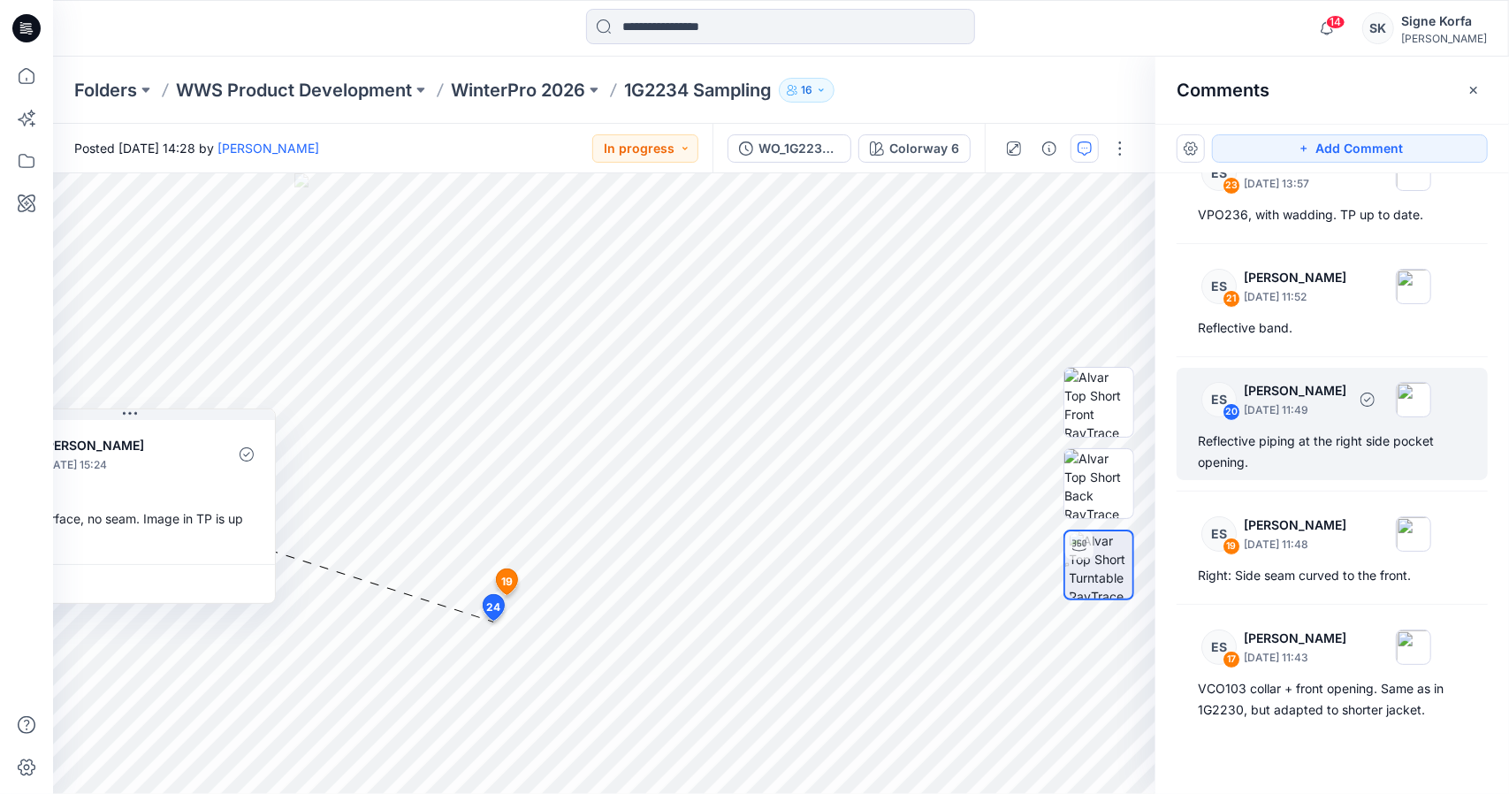
click at [1330, 430] on div "Reflective piping at the right side pocket opening." at bounding box center [1332, 451] width 269 height 42
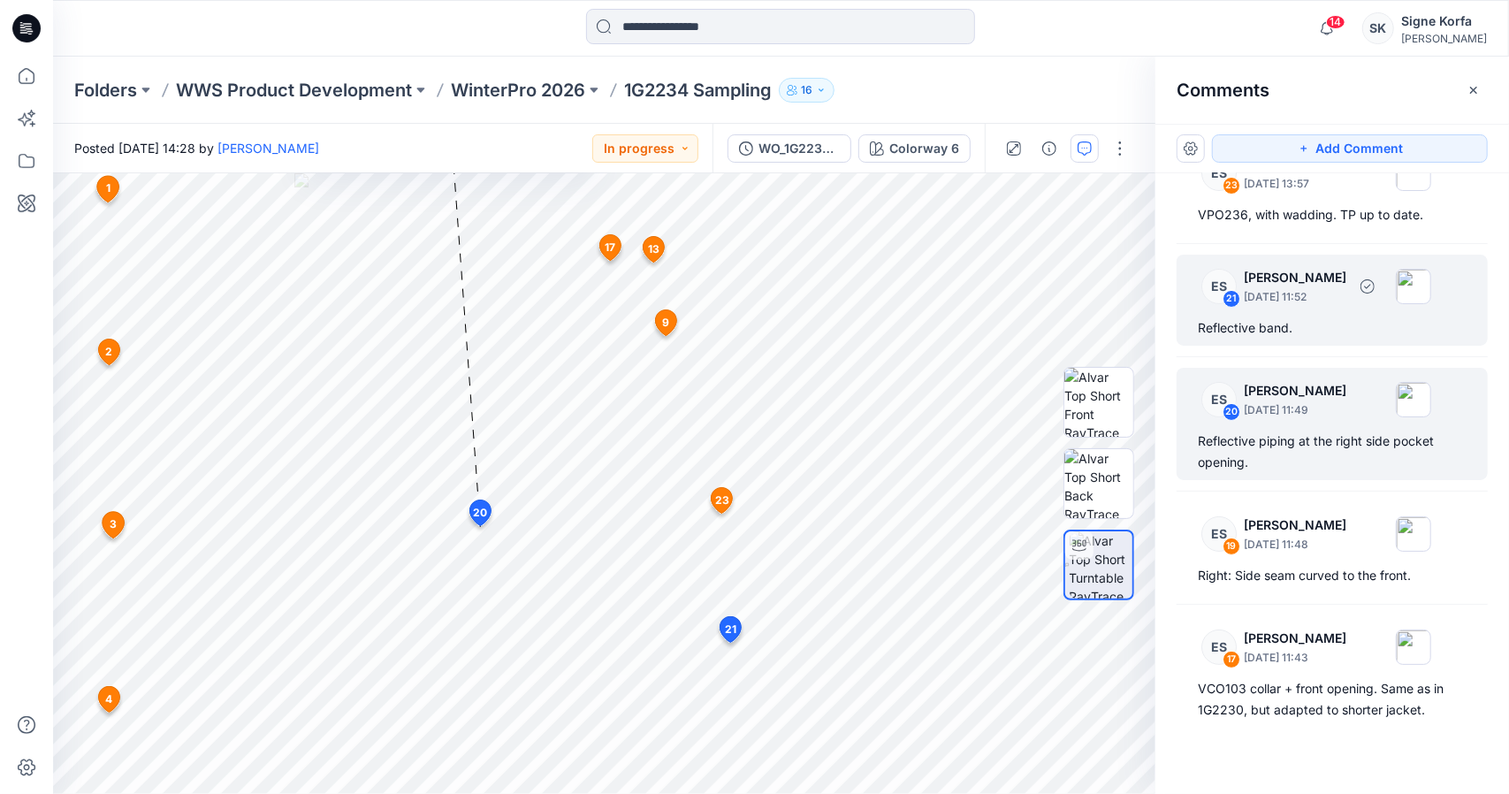
click at [1276, 309] on div "ES 21 [PERSON_NAME] [DATE] 11:52 Reflective band." at bounding box center [1332, 300] width 311 height 91
